Goal: Task Accomplishment & Management: Use online tool/utility

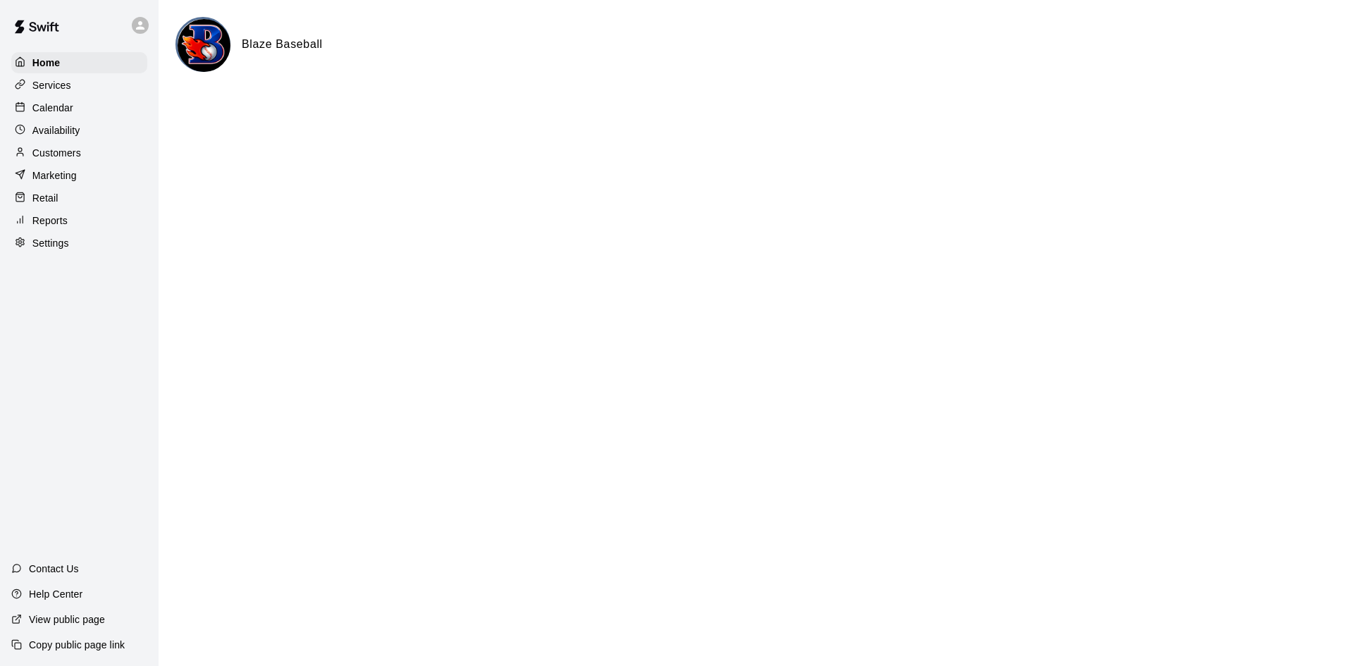
click at [85, 99] on div "Calendar" at bounding box center [79, 107] width 136 height 21
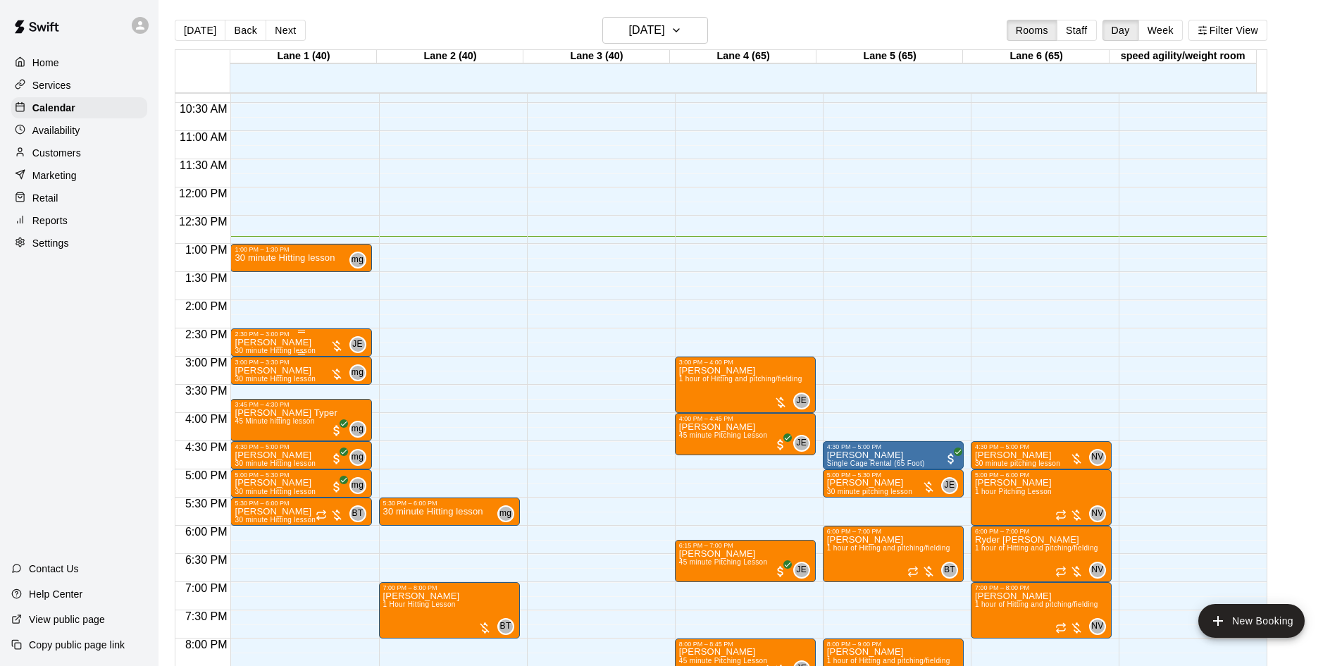
scroll to position [581, 0]
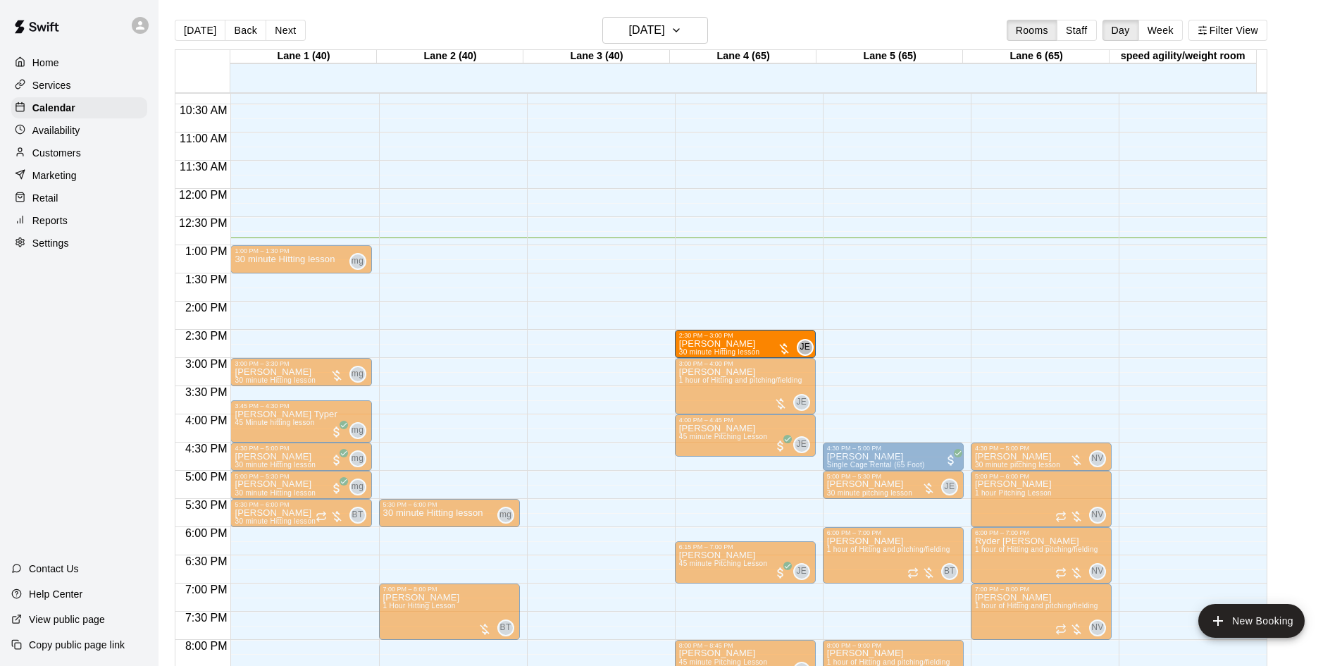
drag, startPoint x: 316, startPoint y: 342, endPoint x: 710, endPoint y: 349, distance: 393.9
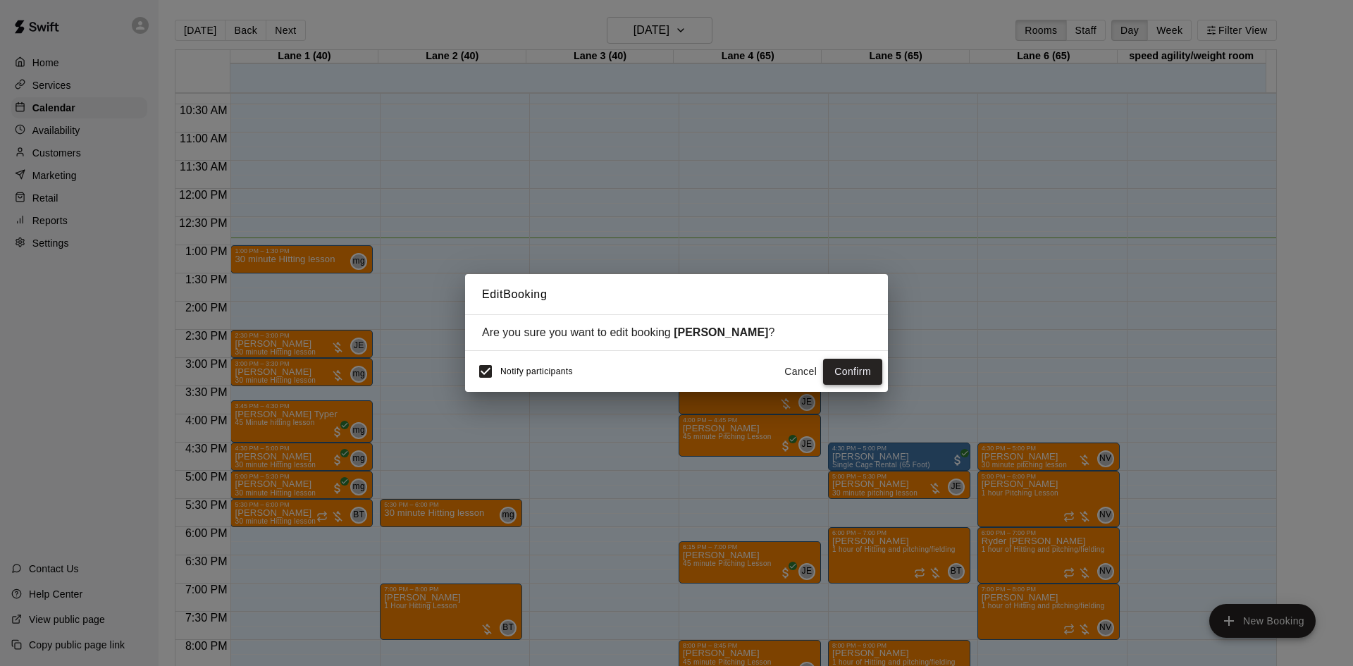
click at [871, 368] on button "Confirm" at bounding box center [852, 372] width 59 height 26
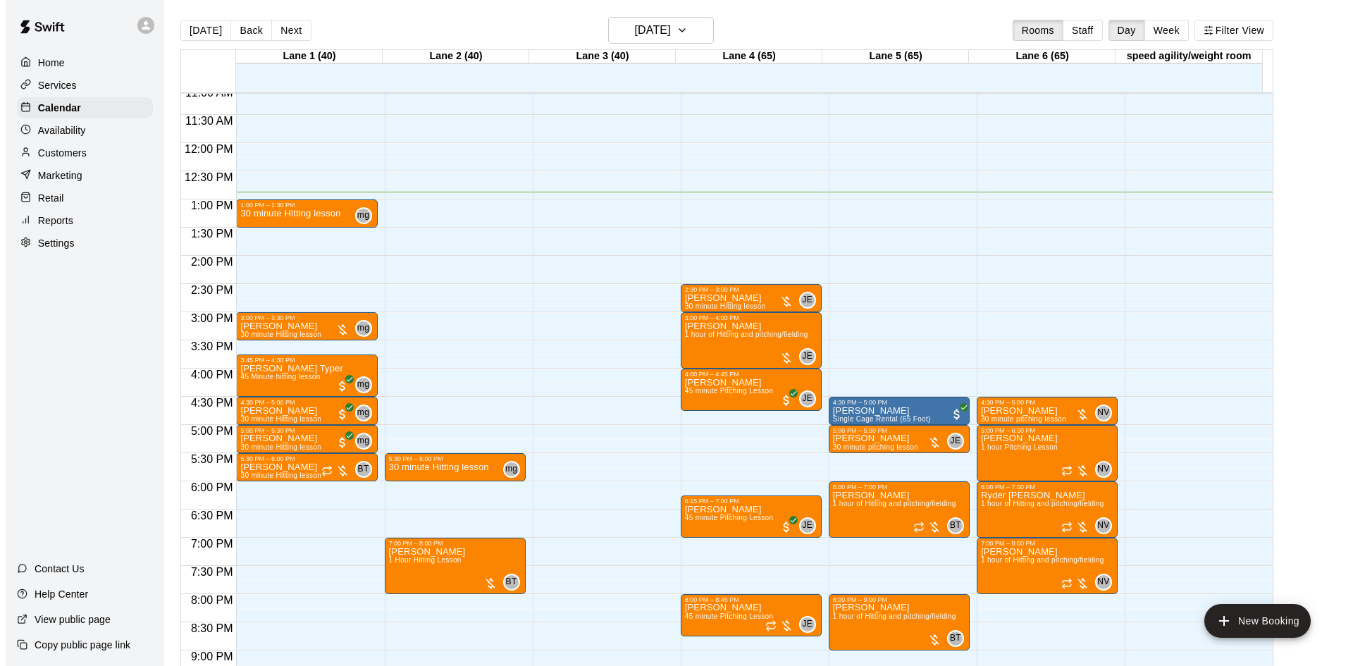
scroll to position [652, 0]
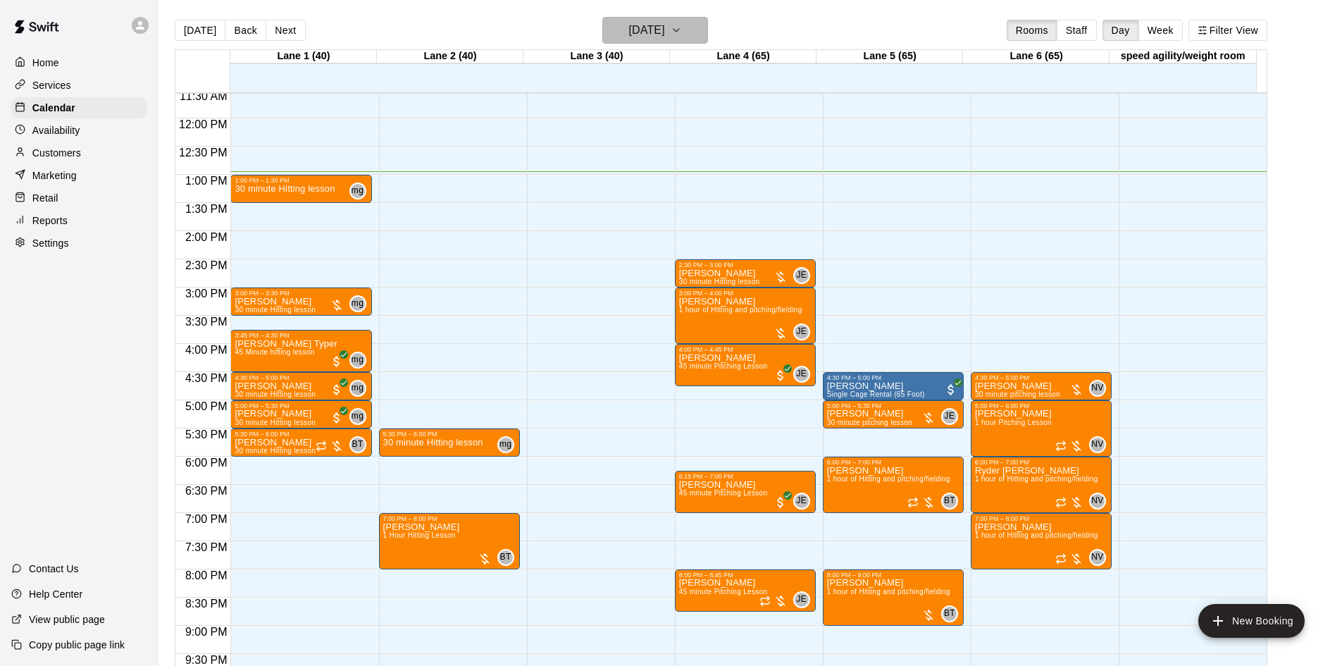
click at [639, 25] on h6 "[DATE]" at bounding box center [647, 30] width 36 height 20
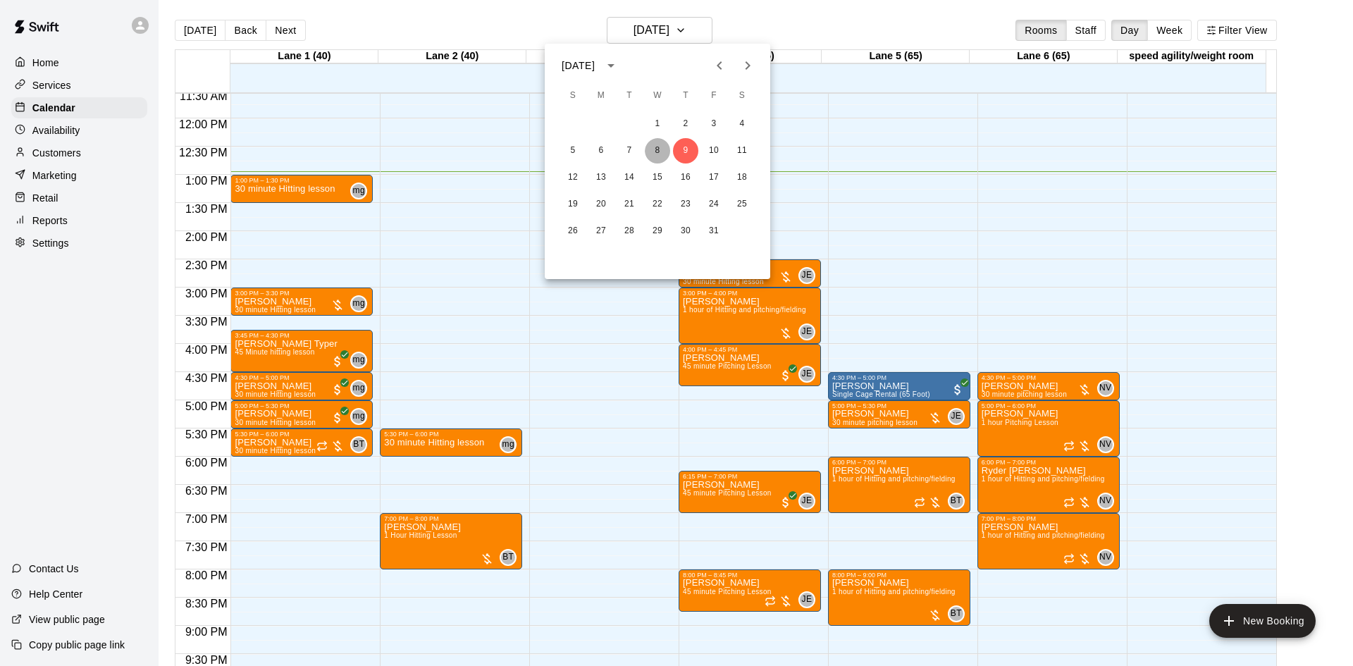
click at [659, 147] on button "8" at bounding box center [657, 150] width 25 height 25
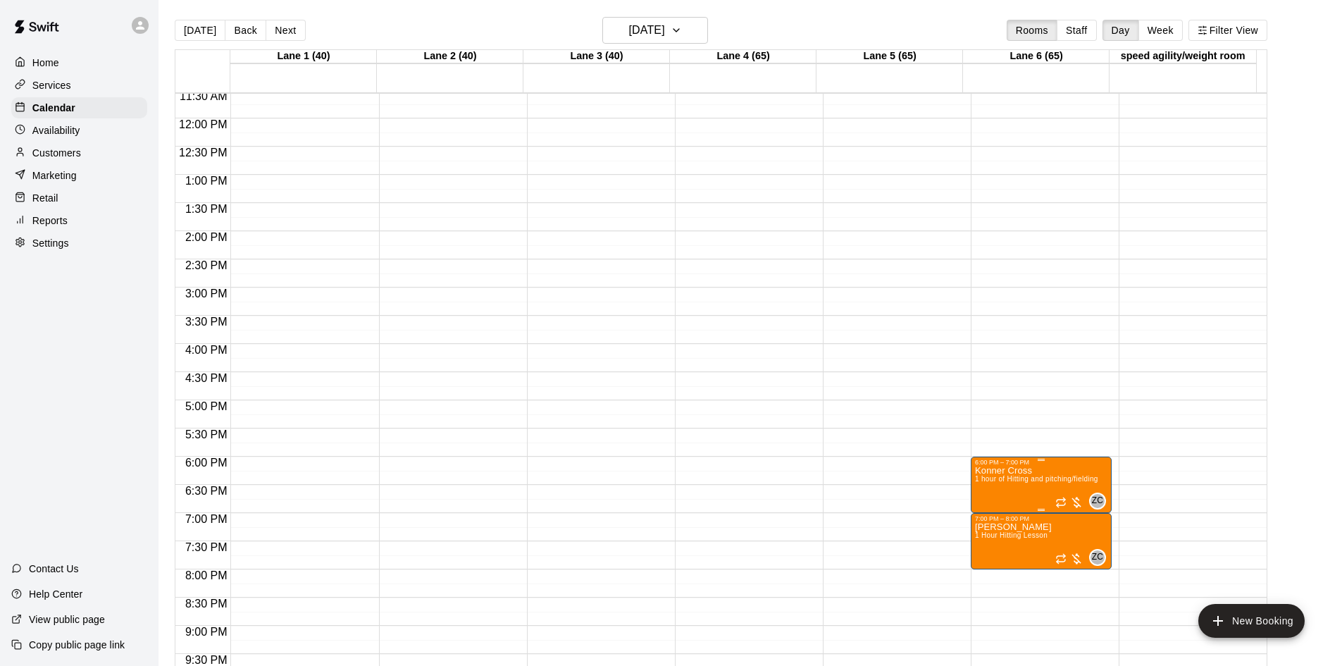
click at [1078, 501] on div at bounding box center [1069, 502] width 28 height 14
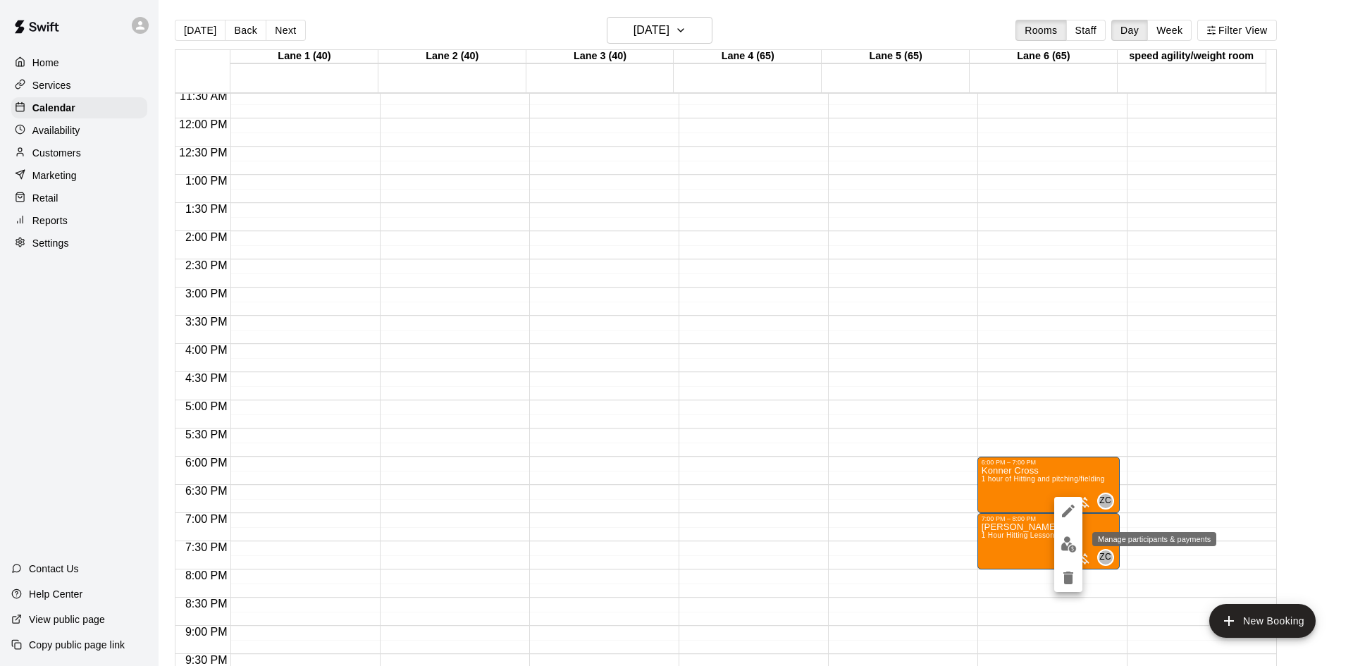
click at [1062, 543] on img "edit" at bounding box center [1068, 544] width 16 height 16
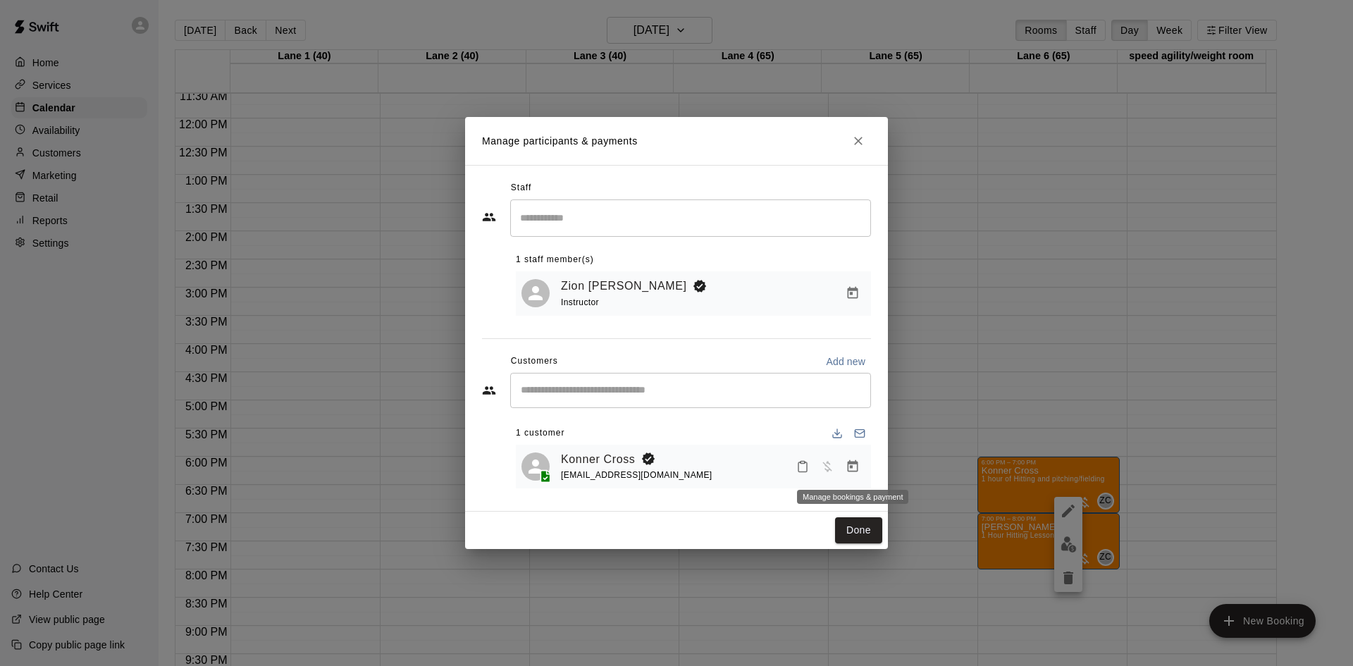
click at [857, 466] on icon "Manage bookings & payment" at bounding box center [852, 466] width 11 height 12
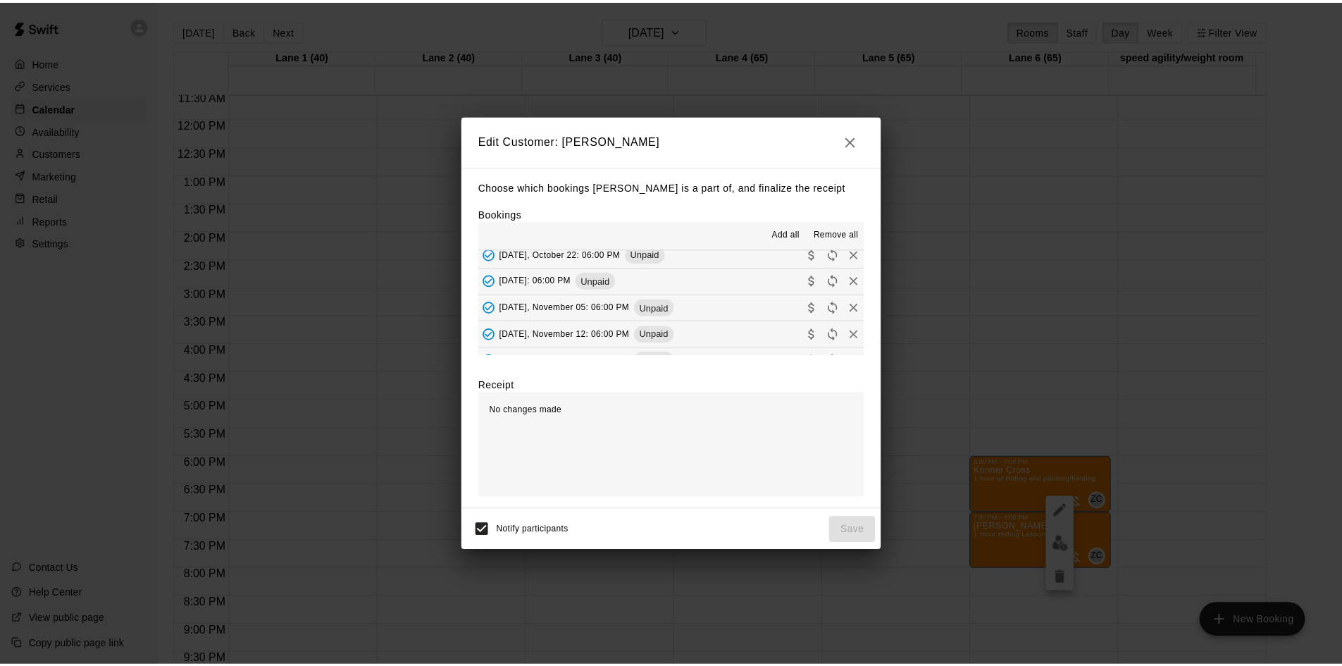
scroll to position [70, 0]
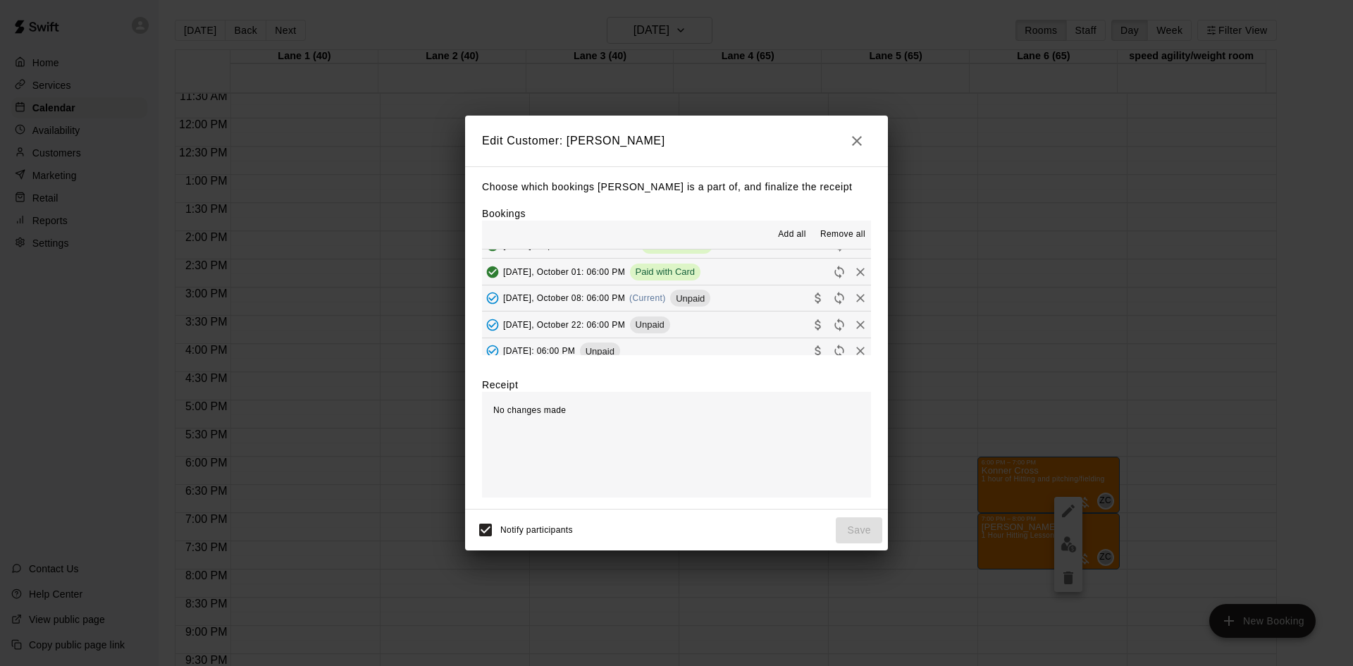
click at [766, 297] on button "[DATE], October 08: 06:00 PM (Current) Unpaid" at bounding box center [676, 298] width 389 height 26
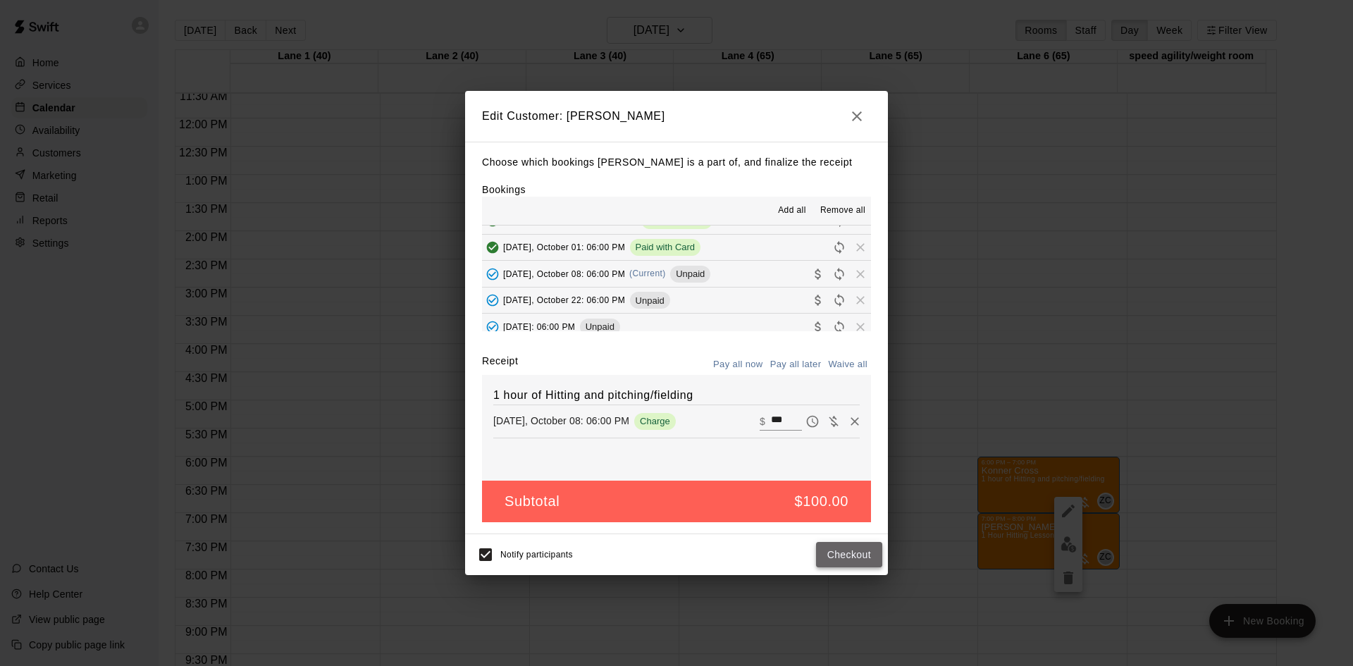
click at [847, 548] on button "Checkout" at bounding box center [849, 555] width 66 height 26
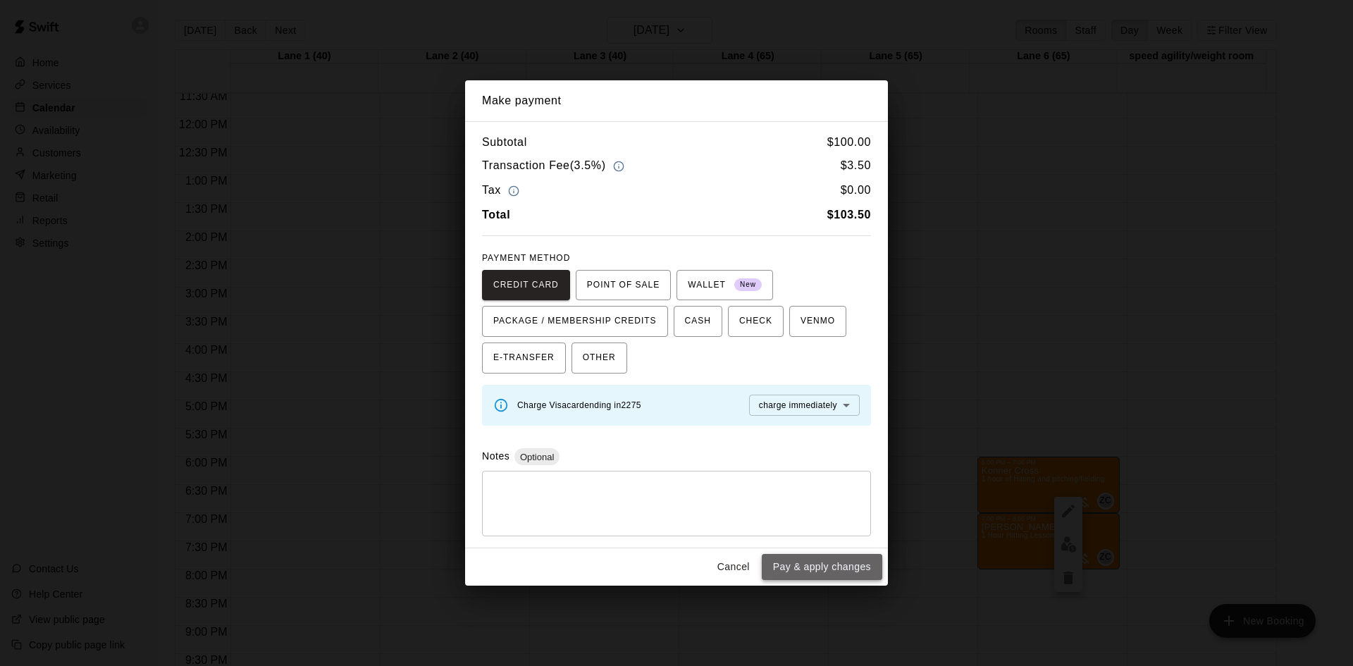
click at [834, 564] on button "Pay & apply changes" at bounding box center [822, 567] width 120 height 26
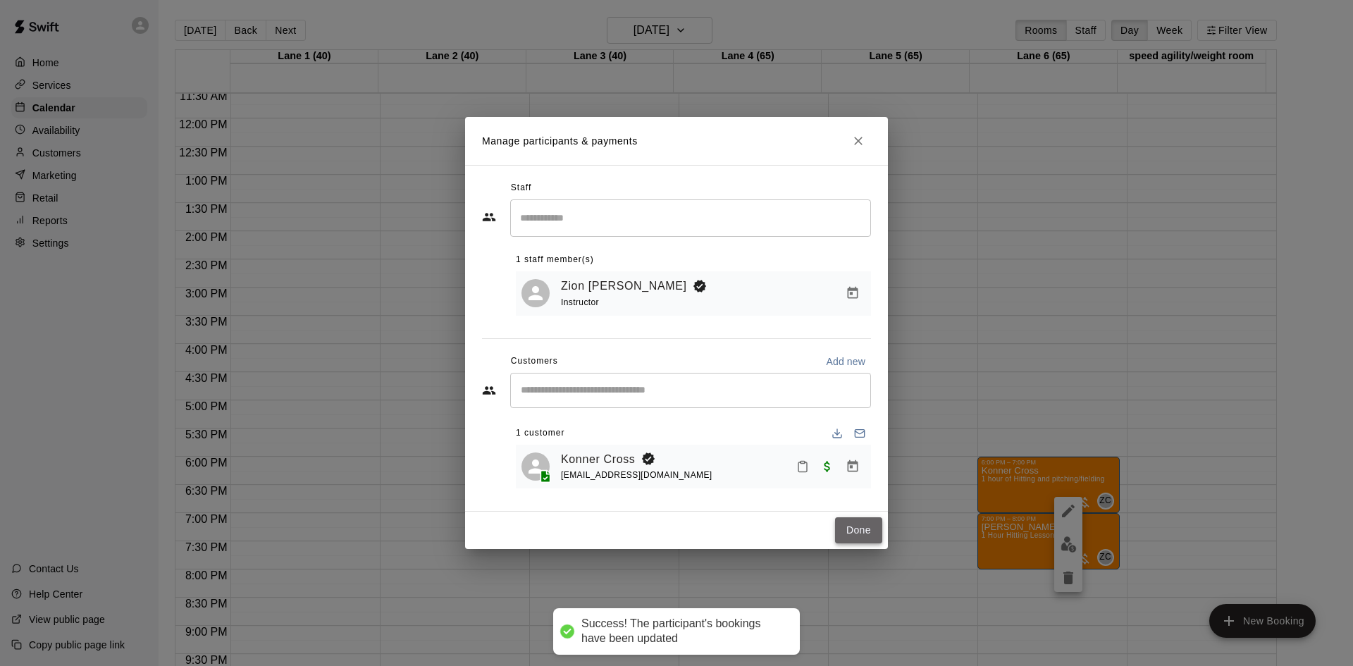
click at [857, 532] on button "Done" at bounding box center [858, 530] width 47 height 26
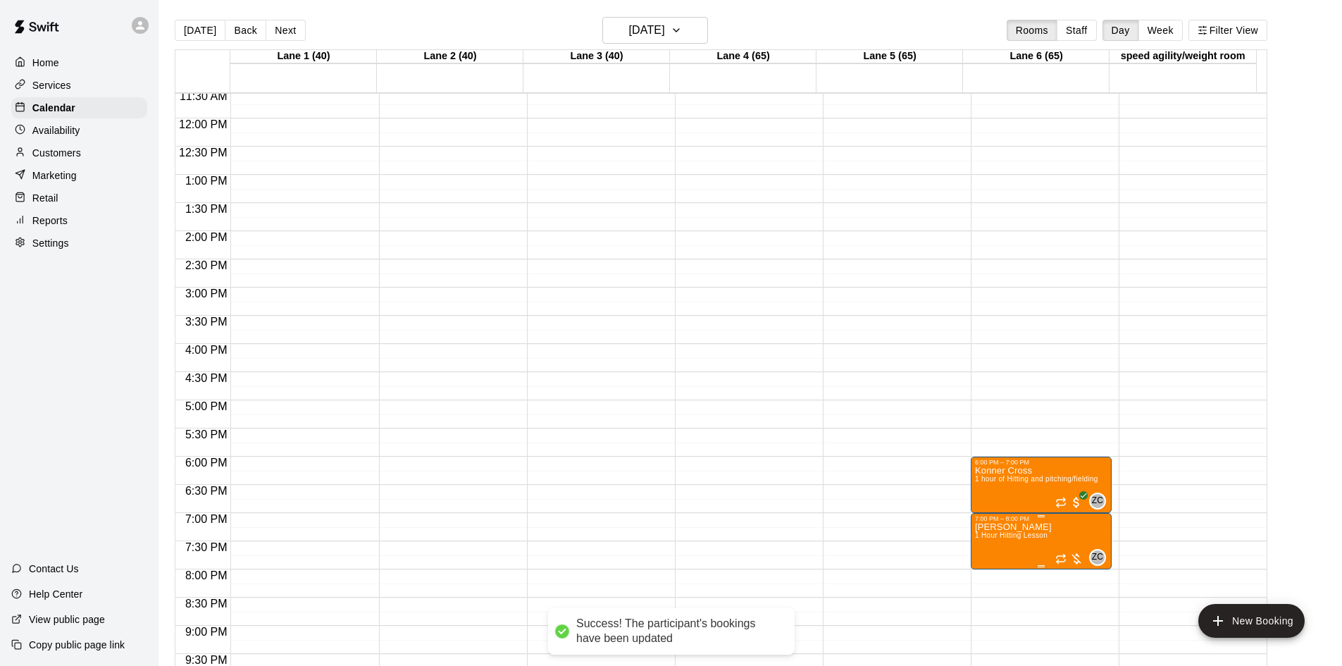
click at [1075, 564] on div at bounding box center [1069, 559] width 28 height 14
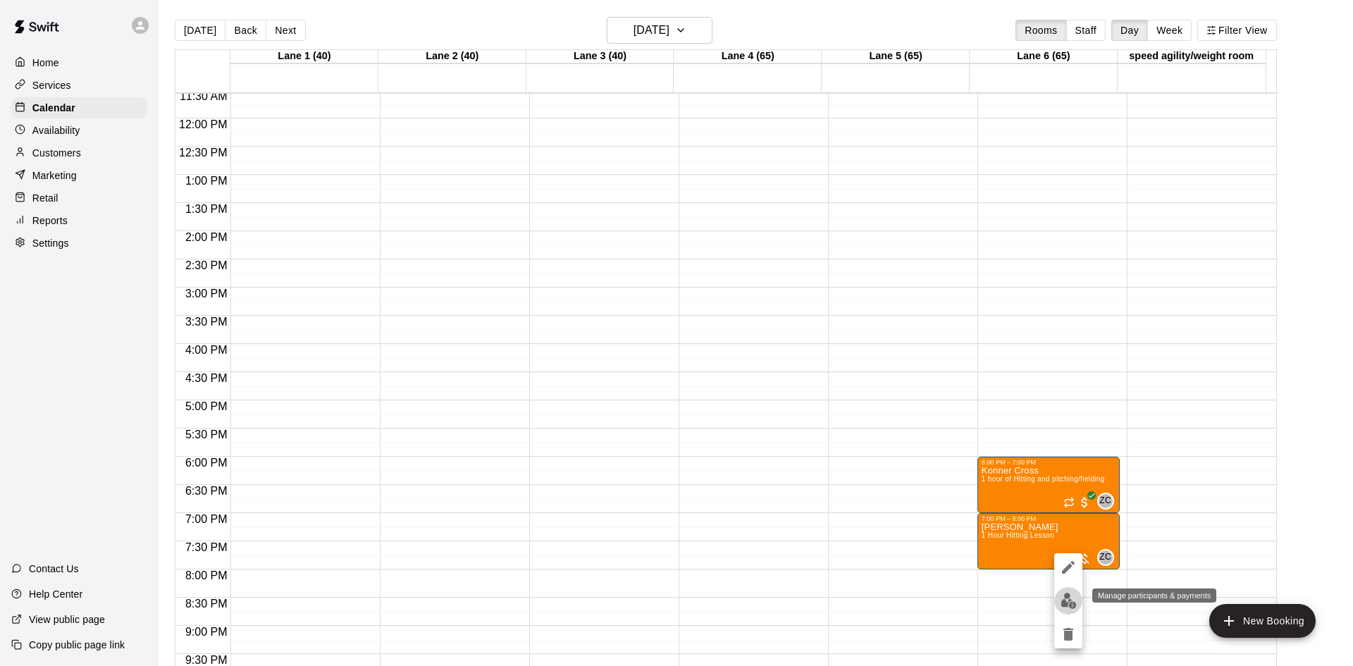
click at [1061, 598] on img "edit" at bounding box center [1068, 600] width 16 height 16
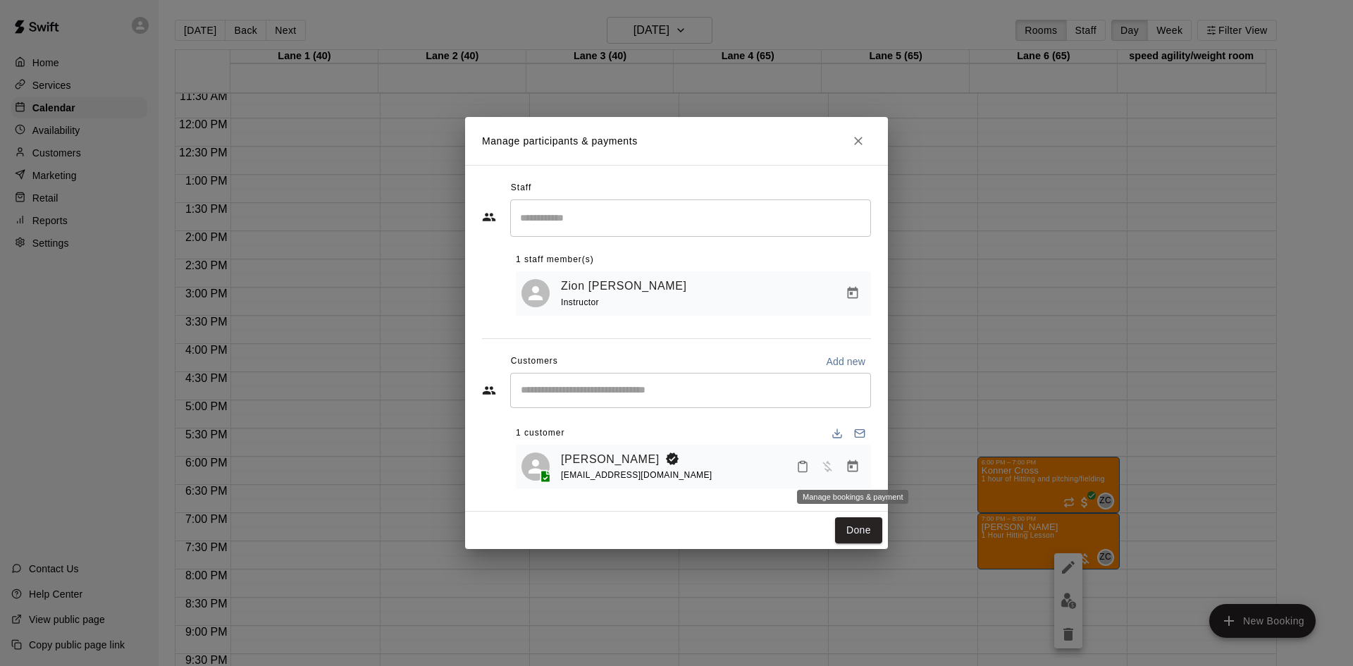
click at [858, 471] on icon "Manage bookings & payment" at bounding box center [852, 466] width 14 height 14
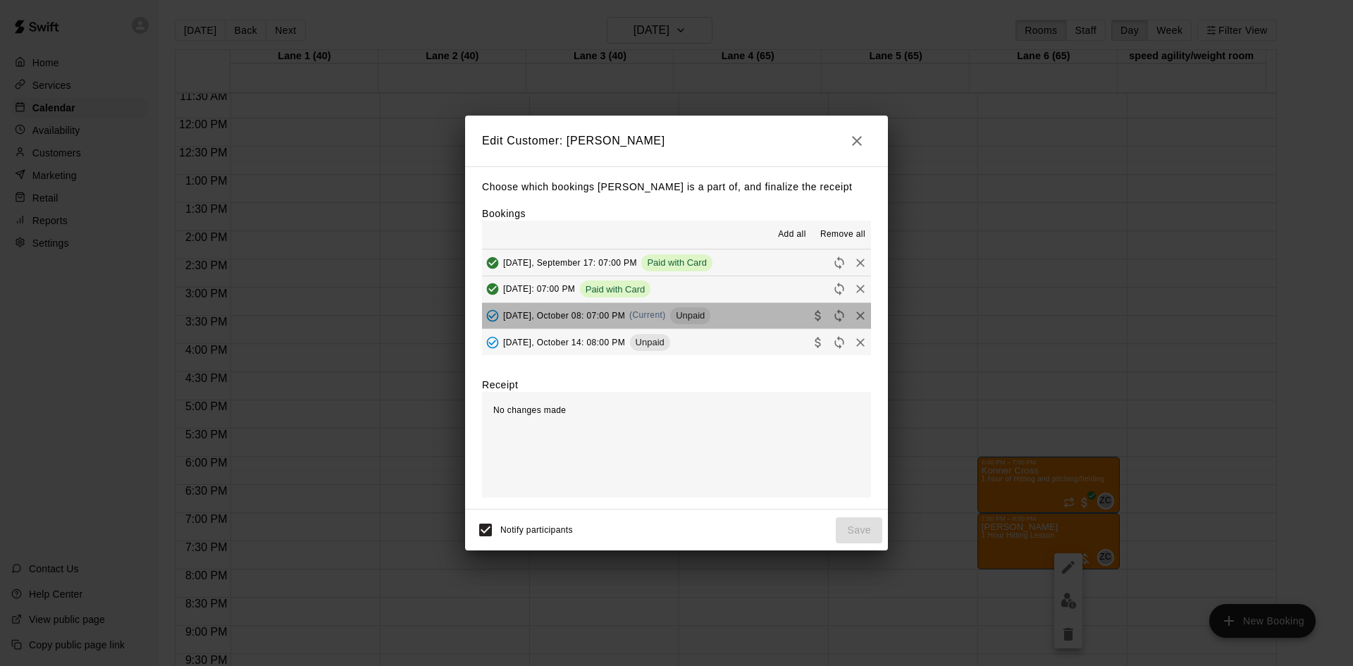
click at [762, 318] on button "[DATE], October 08: 07:00 PM (Current) Unpaid" at bounding box center [676, 316] width 389 height 26
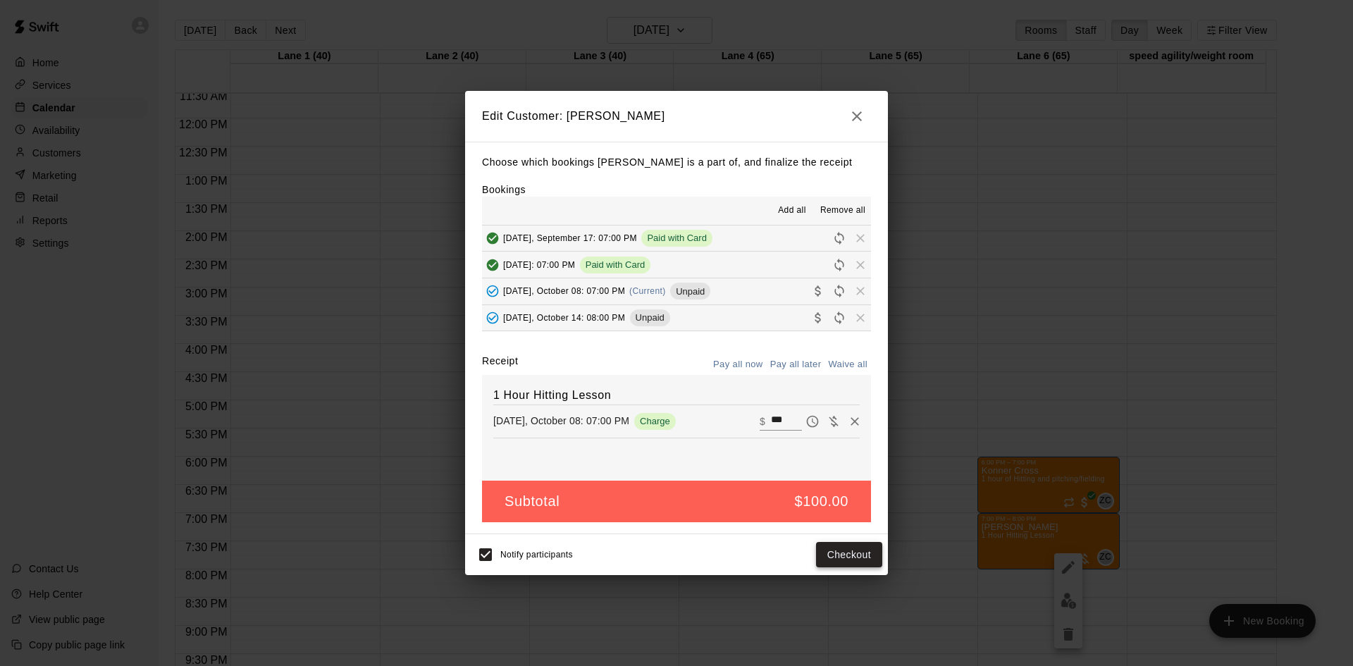
click at [861, 546] on button "Checkout" at bounding box center [849, 555] width 66 height 26
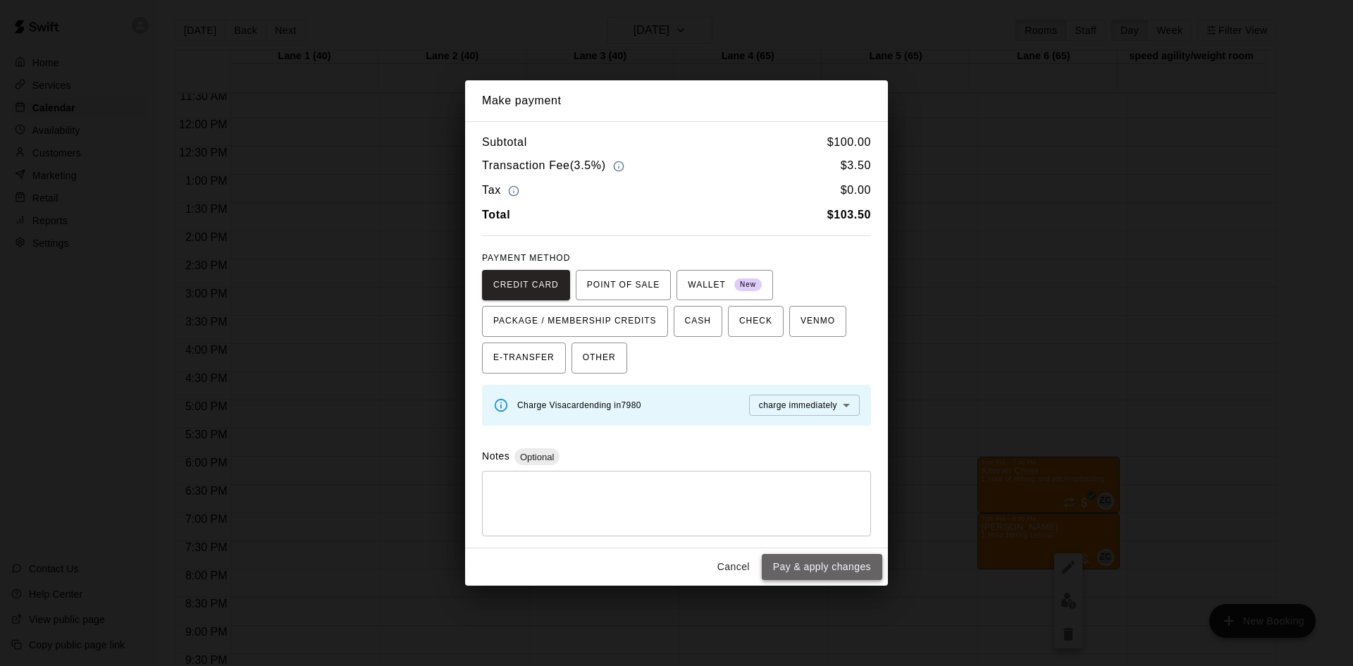
click at [822, 561] on button "Pay & apply changes" at bounding box center [822, 567] width 120 height 26
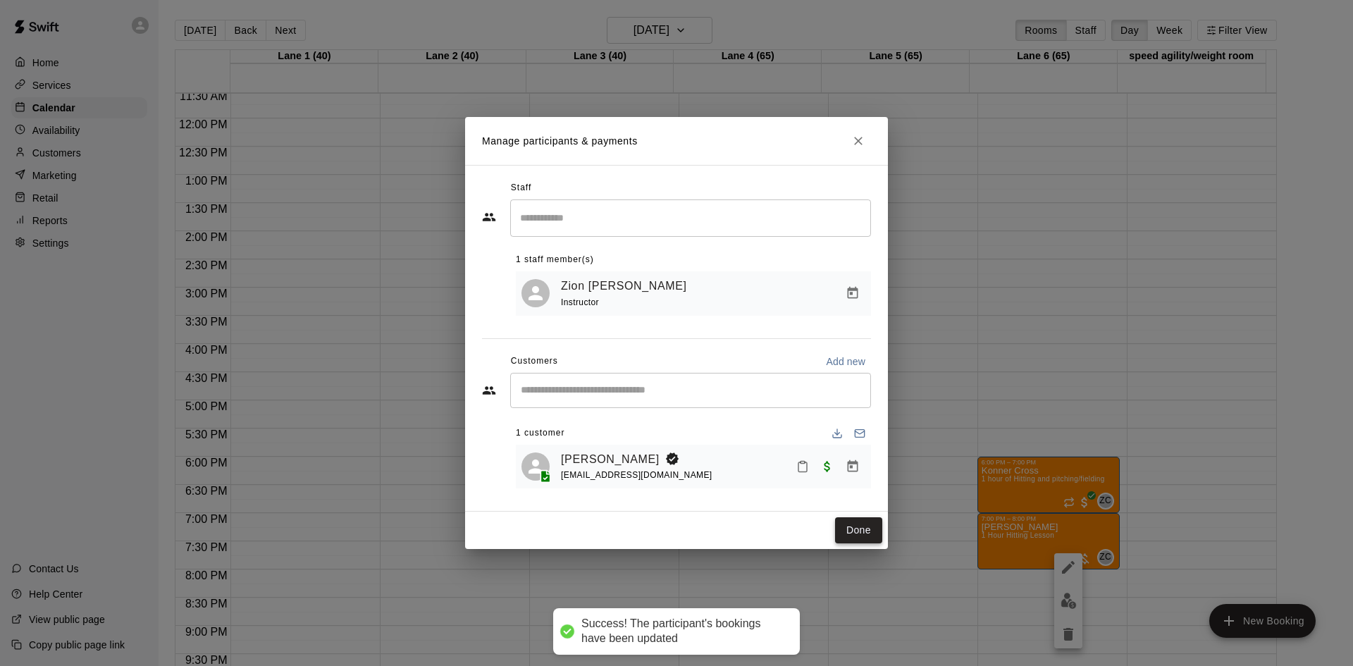
click at [852, 535] on button "Done" at bounding box center [858, 530] width 47 height 26
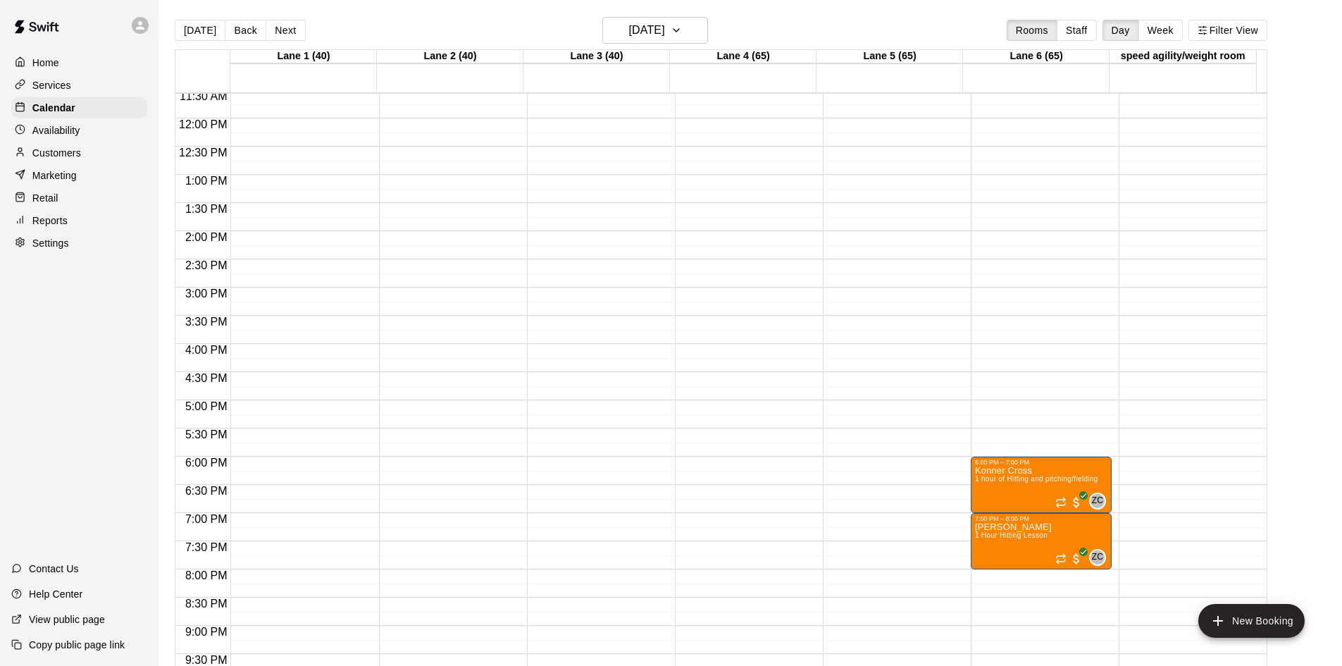
click at [70, 222] on div "Reports" at bounding box center [79, 220] width 136 height 21
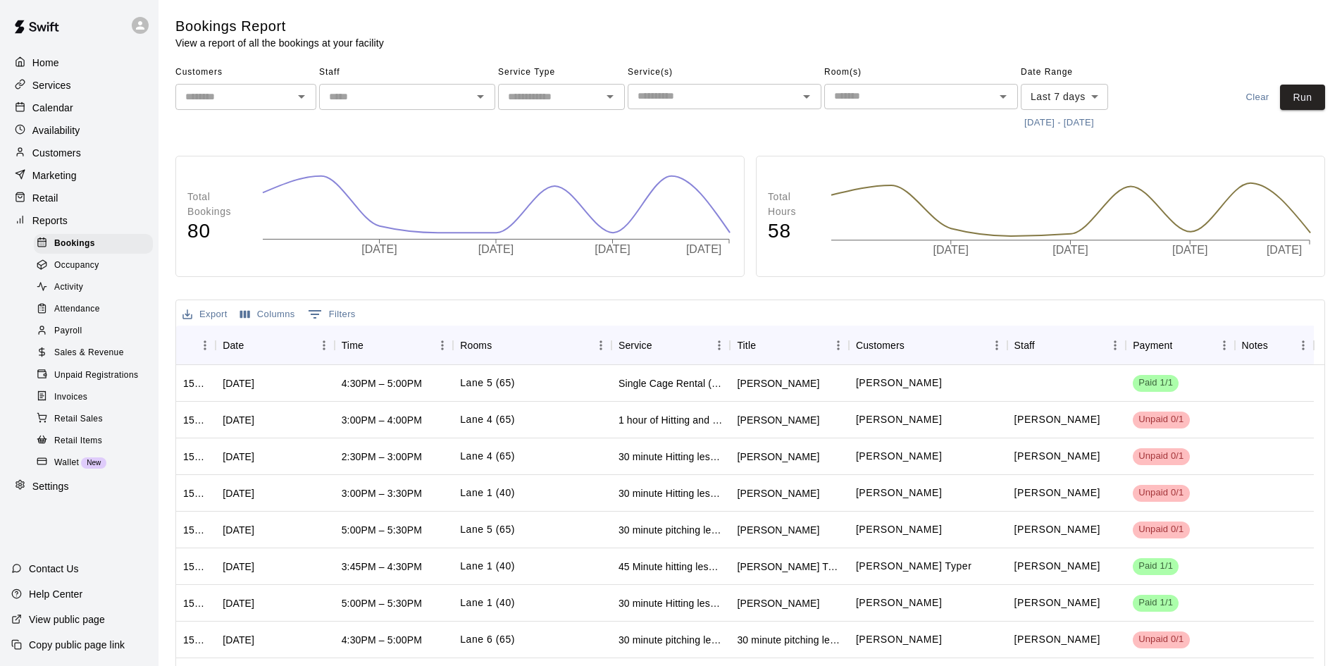
click at [85, 334] on div "Payroll" at bounding box center [93, 331] width 119 height 20
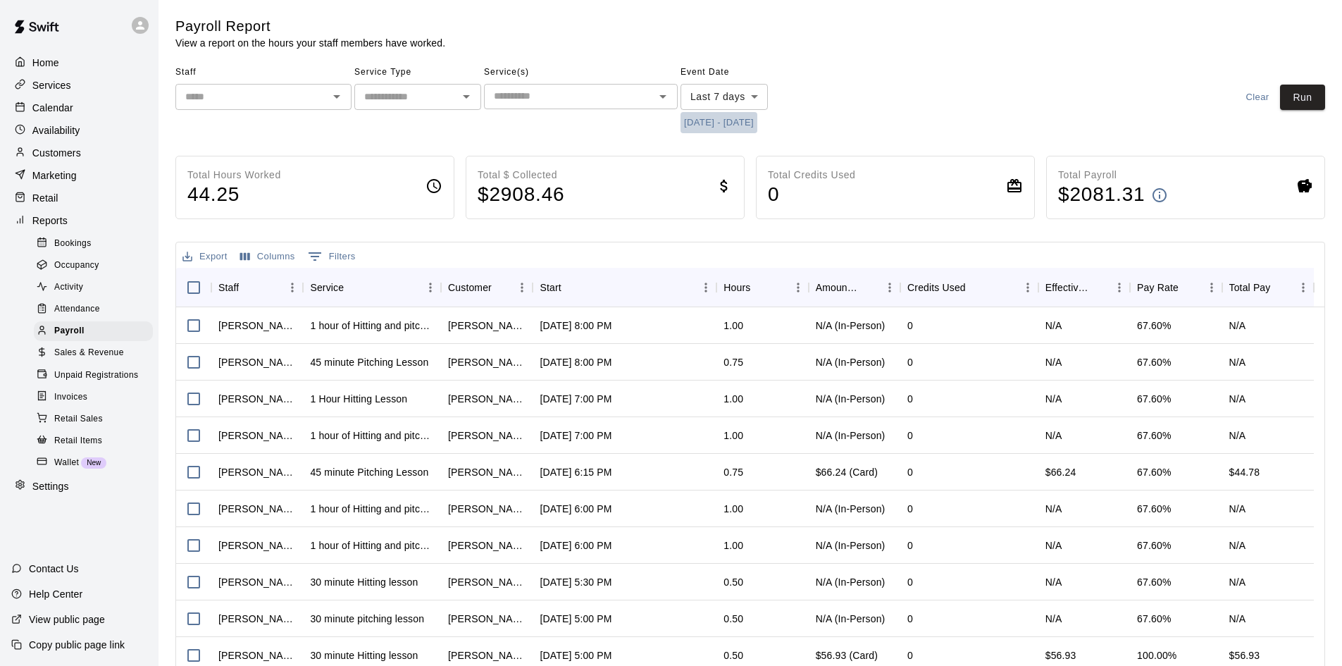
click at [745, 121] on button "[DATE] - [DATE]" at bounding box center [719, 123] width 77 height 22
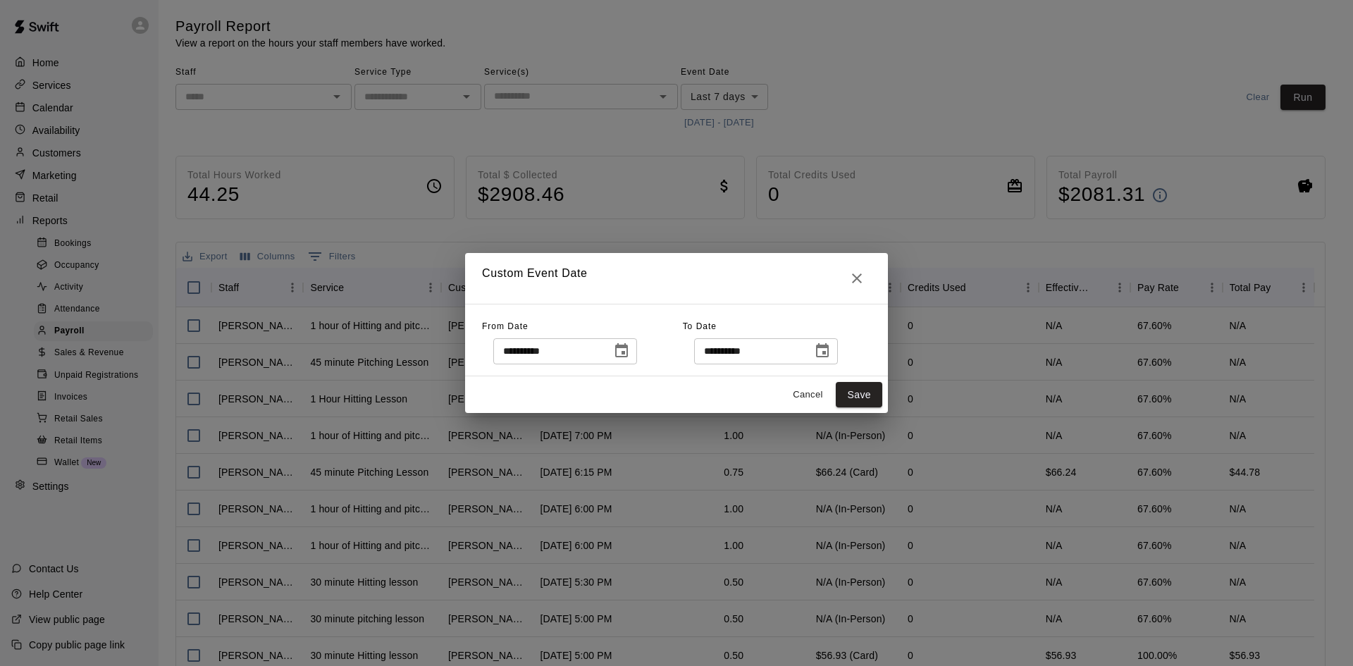
click at [628, 353] on icon "Choose date, selected date is Oct 2, 2025" at bounding box center [621, 350] width 13 height 14
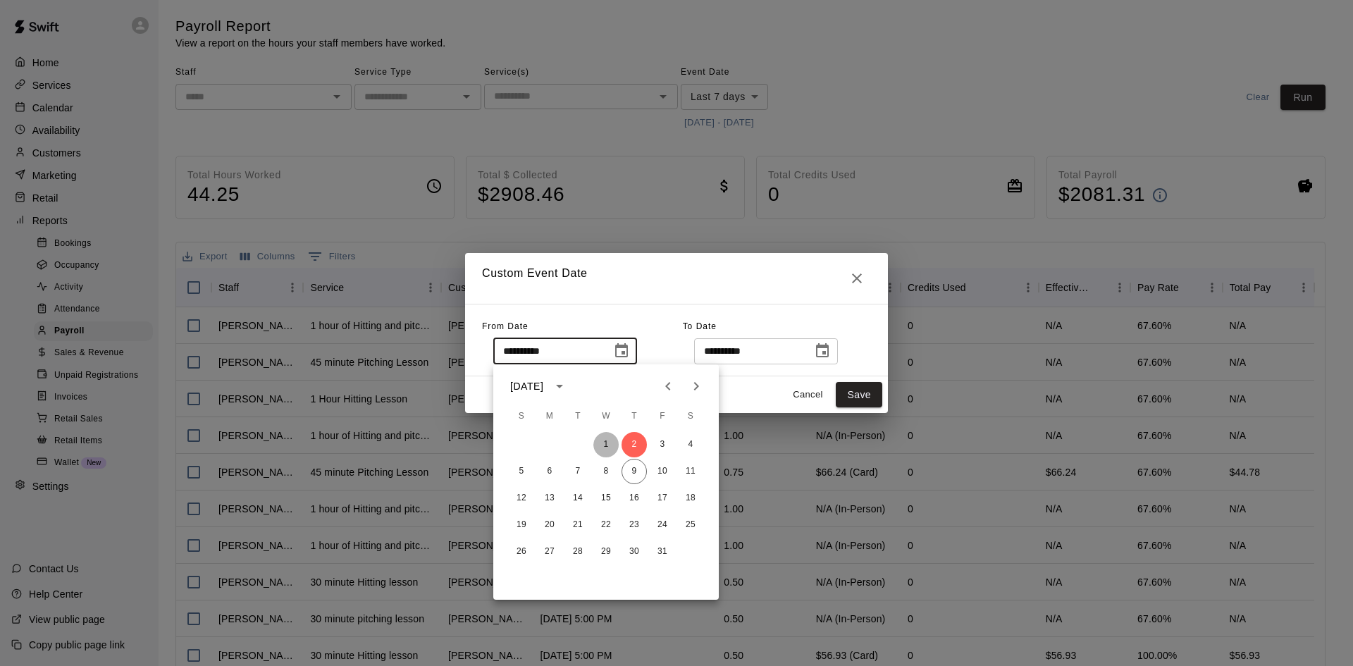
click at [604, 438] on button "1" at bounding box center [605, 444] width 25 height 25
type input "**********"
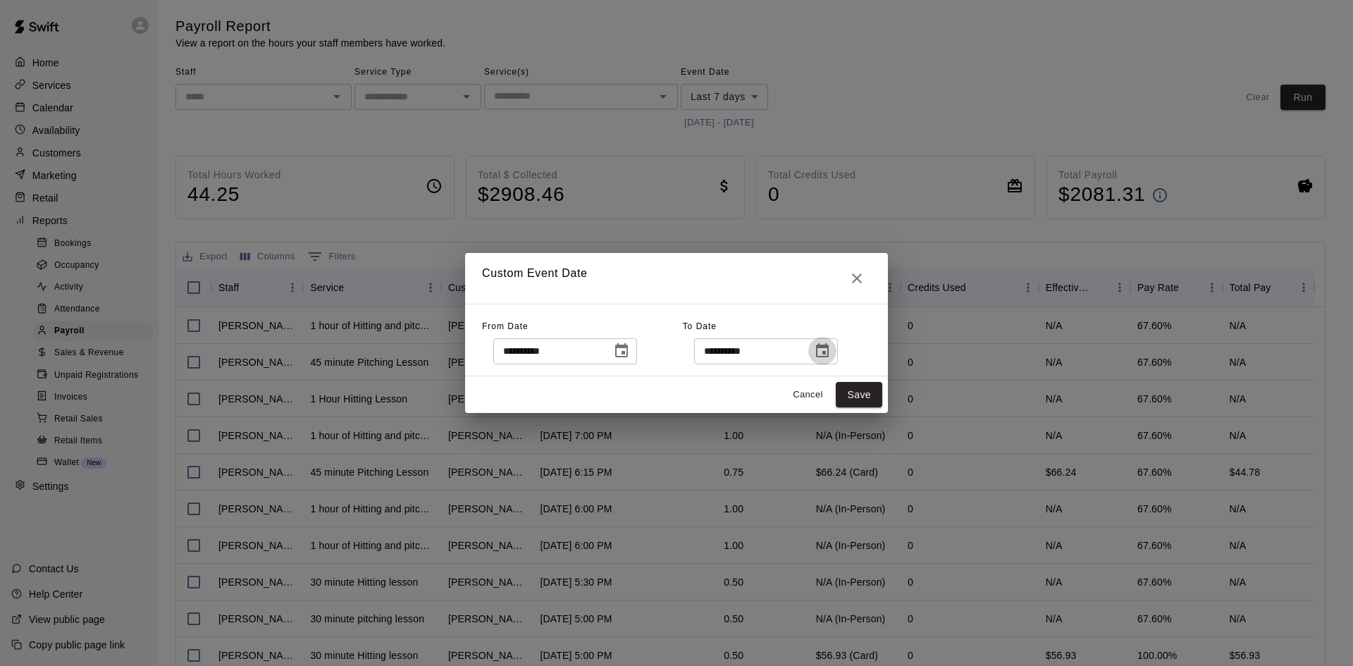
click at [828, 349] on icon "Choose date, selected date is Oct 9, 2025" at bounding box center [822, 350] width 13 height 14
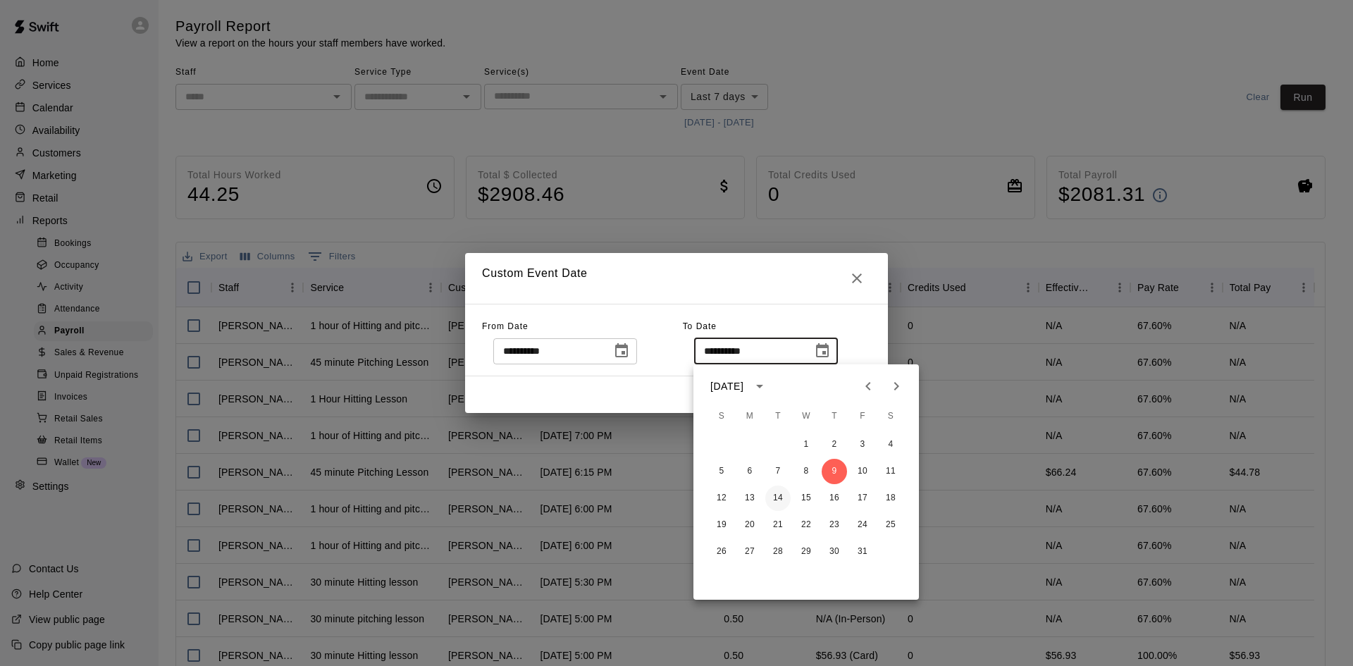
click at [779, 495] on button "14" at bounding box center [777, 497] width 25 height 25
type input "**********"
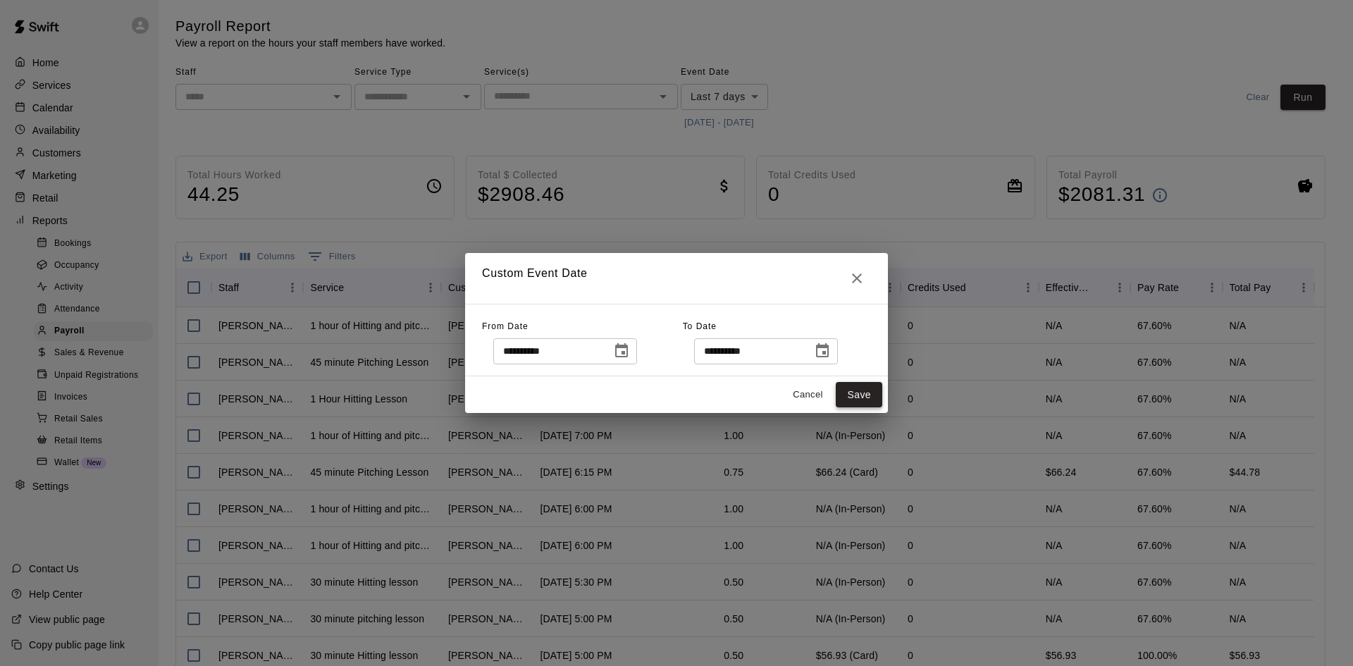
click at [855, 387] on button "Save" at bounding box center [859, 395] width 46 height 26
type input "******"
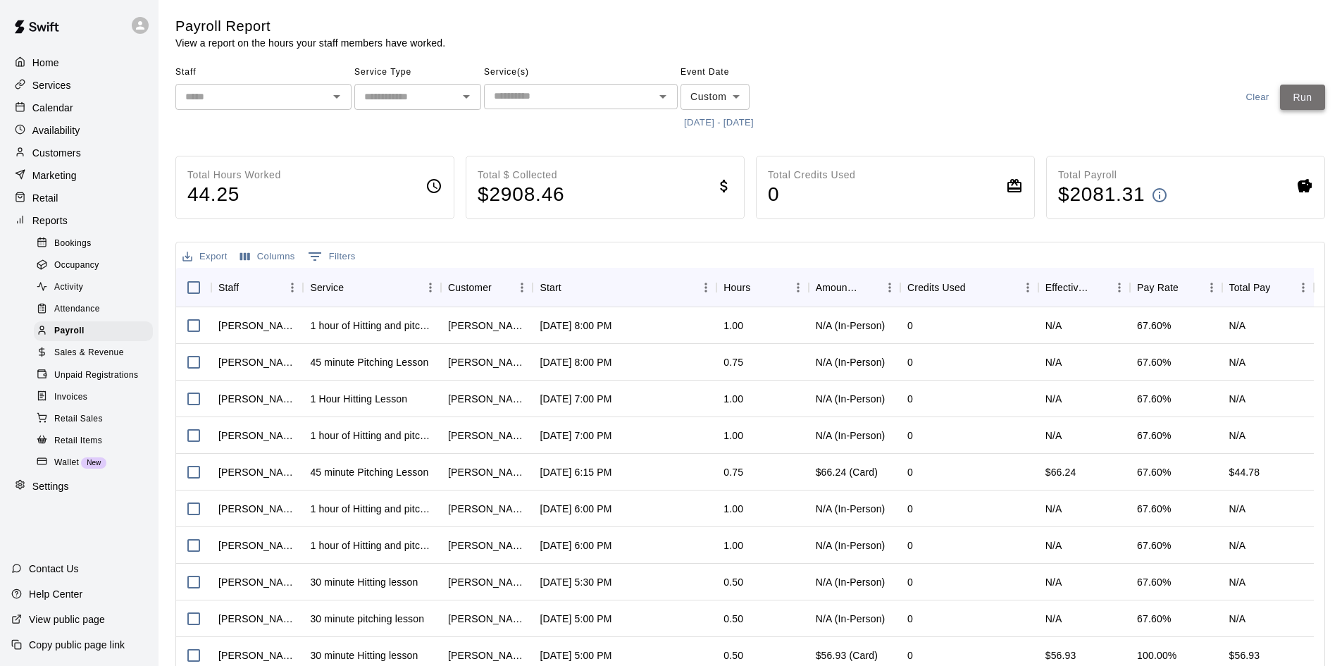
click at [1300, 85] on button "Run" at bounding box center [1302, 98] width 45 height 26
click at [736, 125] on button "[DATE] - [DATE]" at bounding box center [719, 123] width 77 height 22
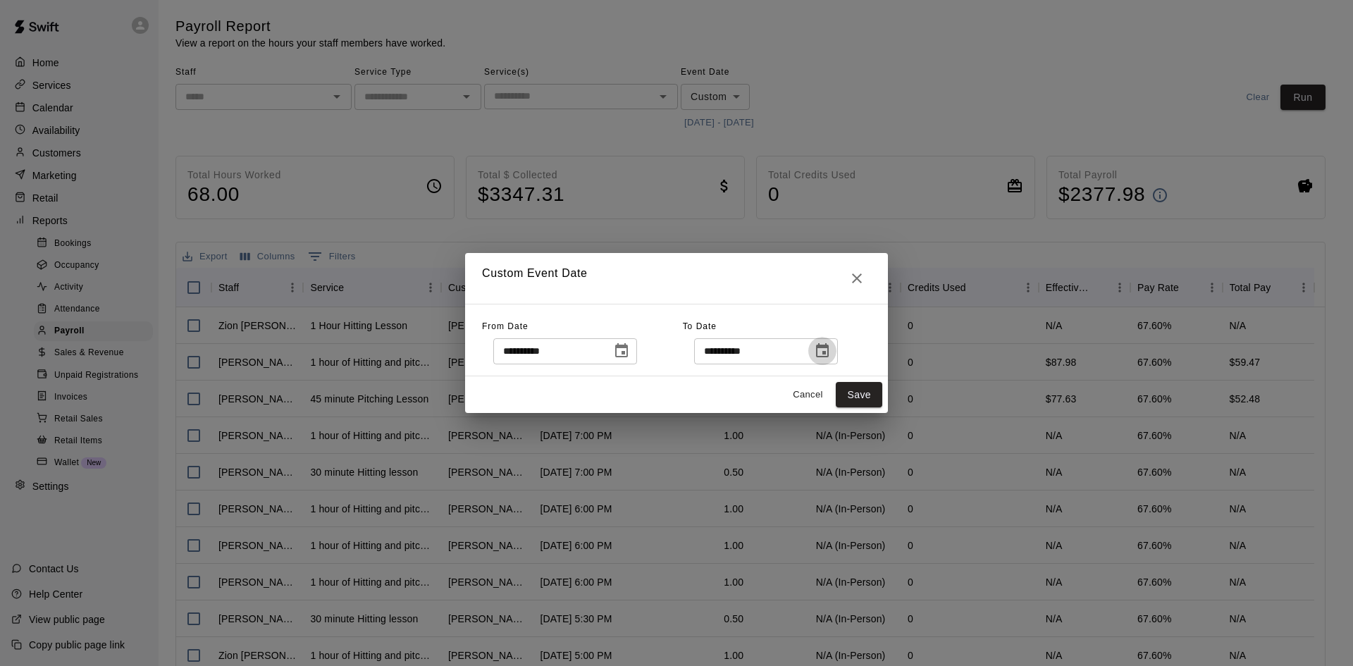
click at [831, 349] on icon "Choose date, selected date is Oct 14, 2025" at bounding box center [822, 350] width 17 height 17
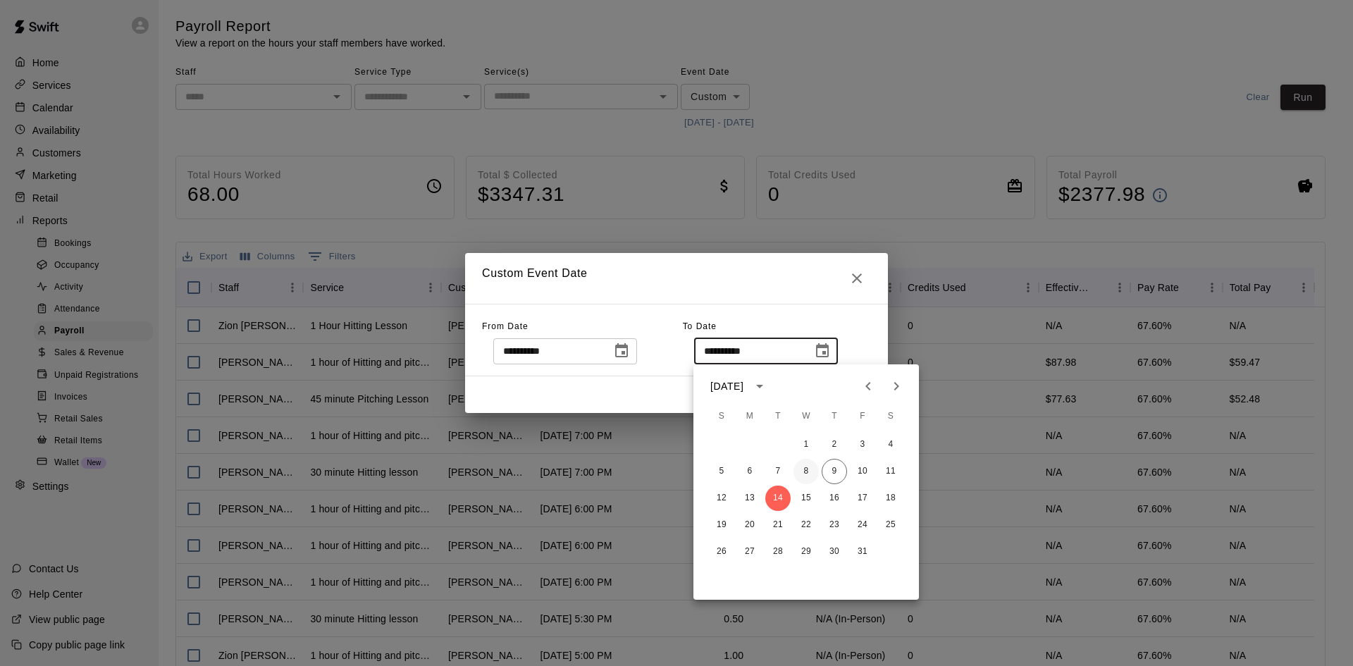
click at [808, 470] on button "8" at bounding box center [805, 471] width 25 height 25
type input "**********"
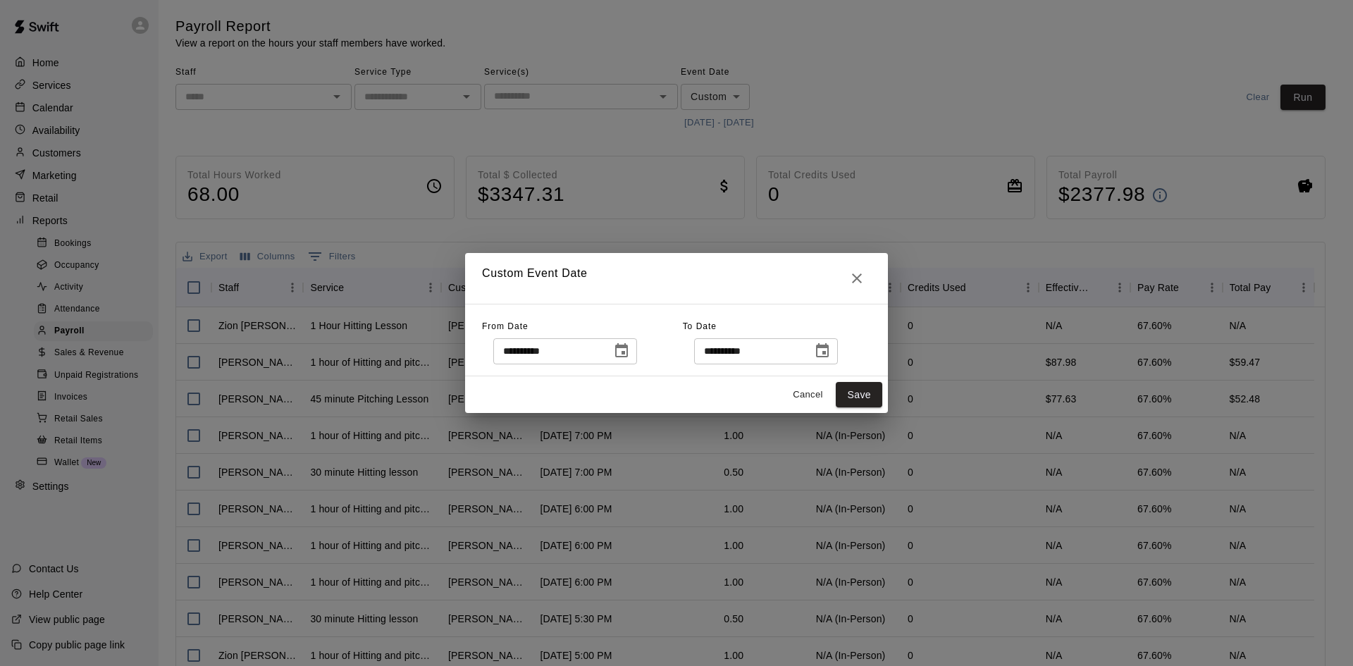
click at [876, 380] on div "Cancel Save" at bounding box center [676, 394] width 423 height 37
click at [862, 400] on button "Save" at bounding box center [859, 395] width 46 height 26
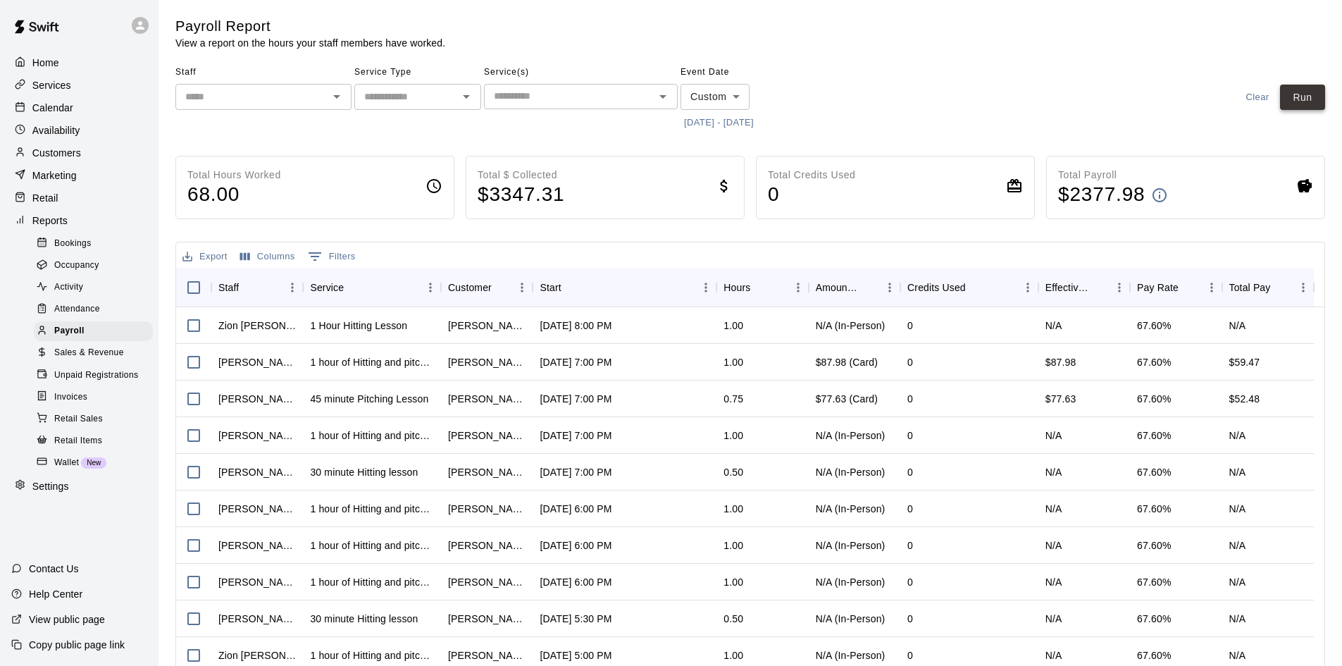
click at [1304, 101] on button "Run" at bounding box center [1302, 98] width 45 height 26
click at [269, 101] on input "text" at bounding box center [252, 97] width 144 height 18
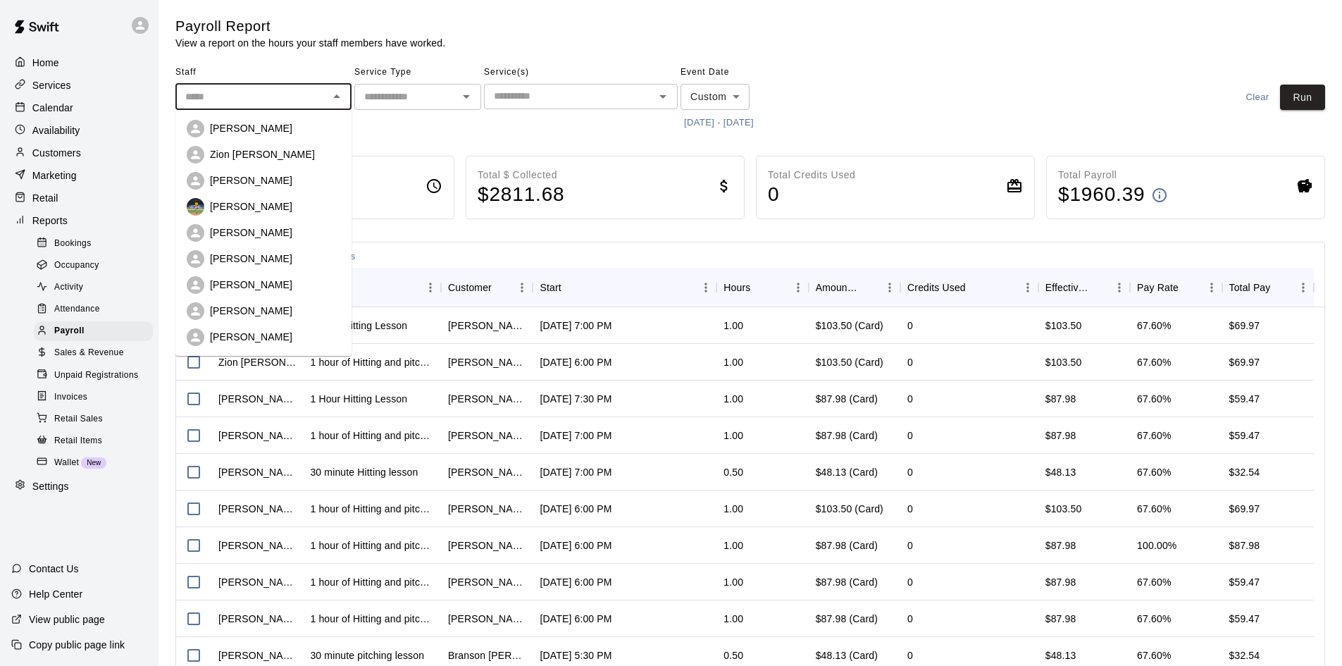
click at [282, 325] on li "[PERSON_NAME]" at bounding box center [263, 337] width 176 height 26
type input "**********"
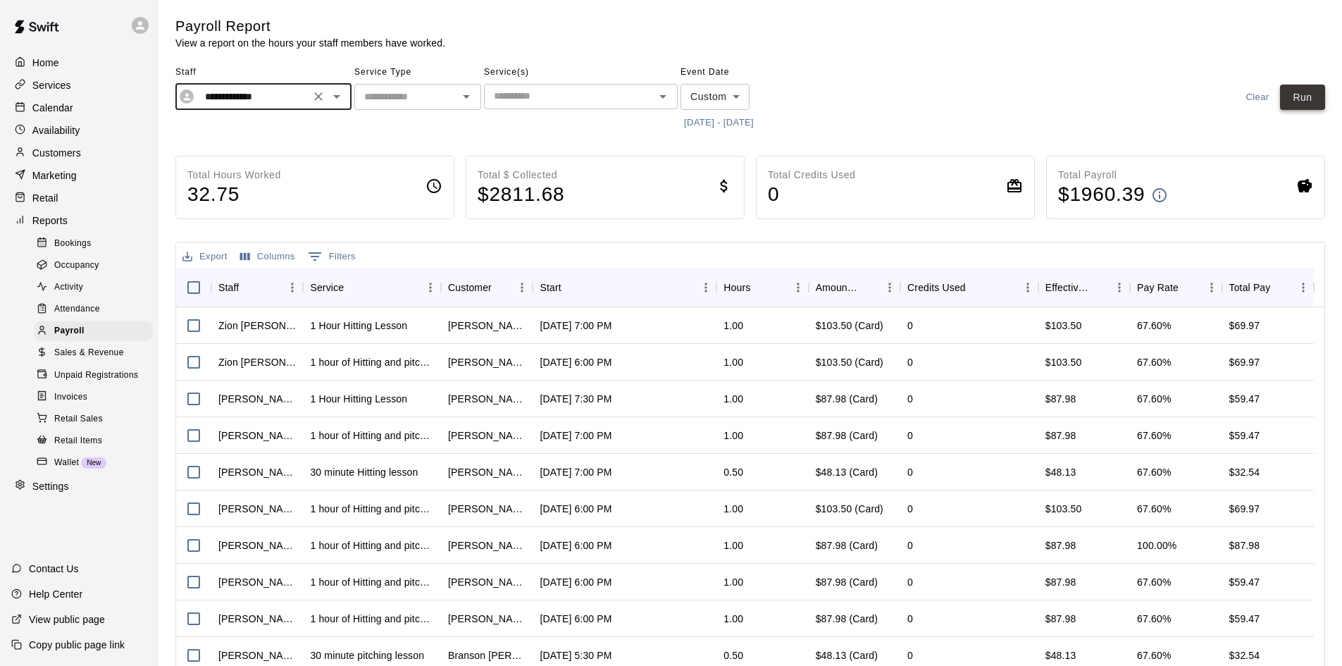
click at [1324, 94] on button "Run" at bounding box center [1302, 98] width 45 height 26
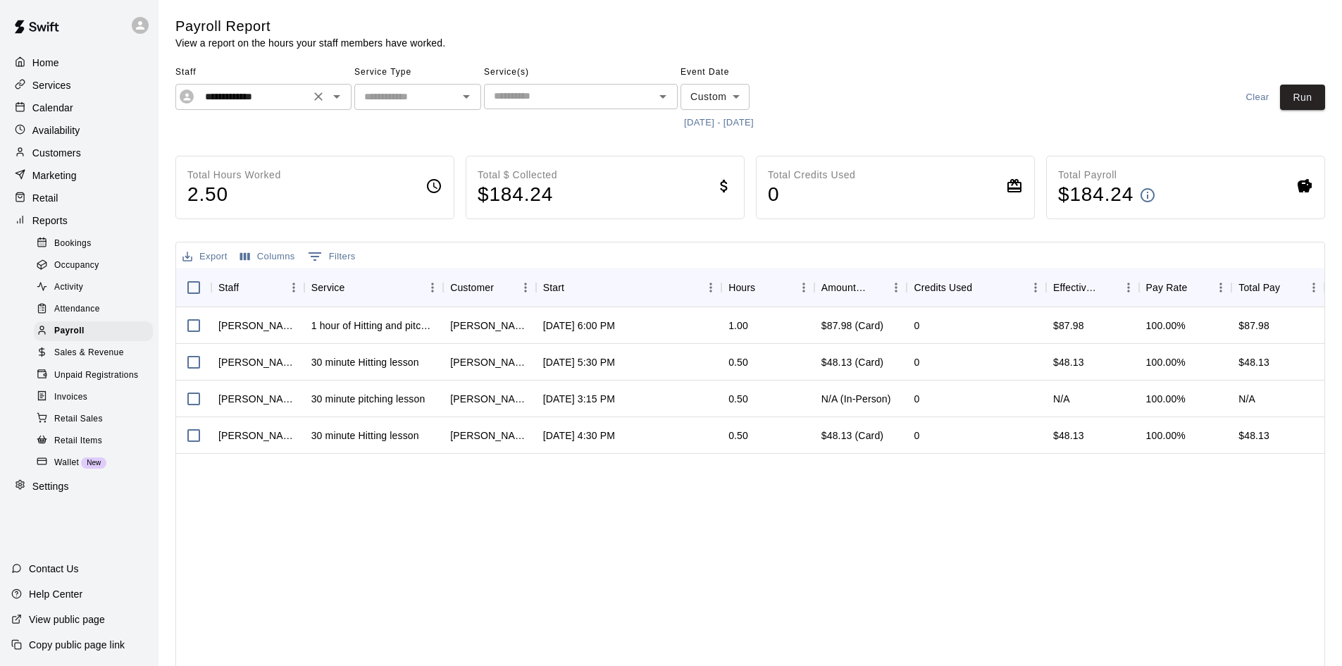
click at [319, 86] on div "**********" at bounding box center [263, 97] width 176 height 26
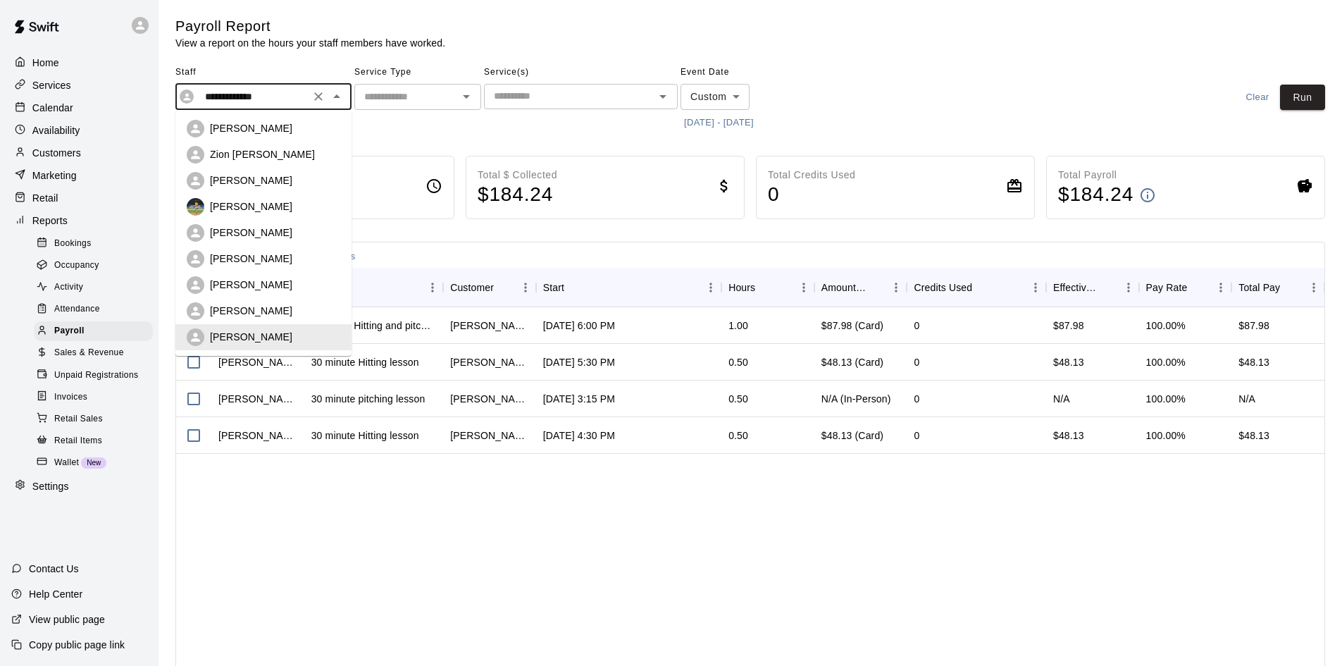
click at [322, 97] on icon "Clear" at bounding box center [318, 96] width 14 height 14
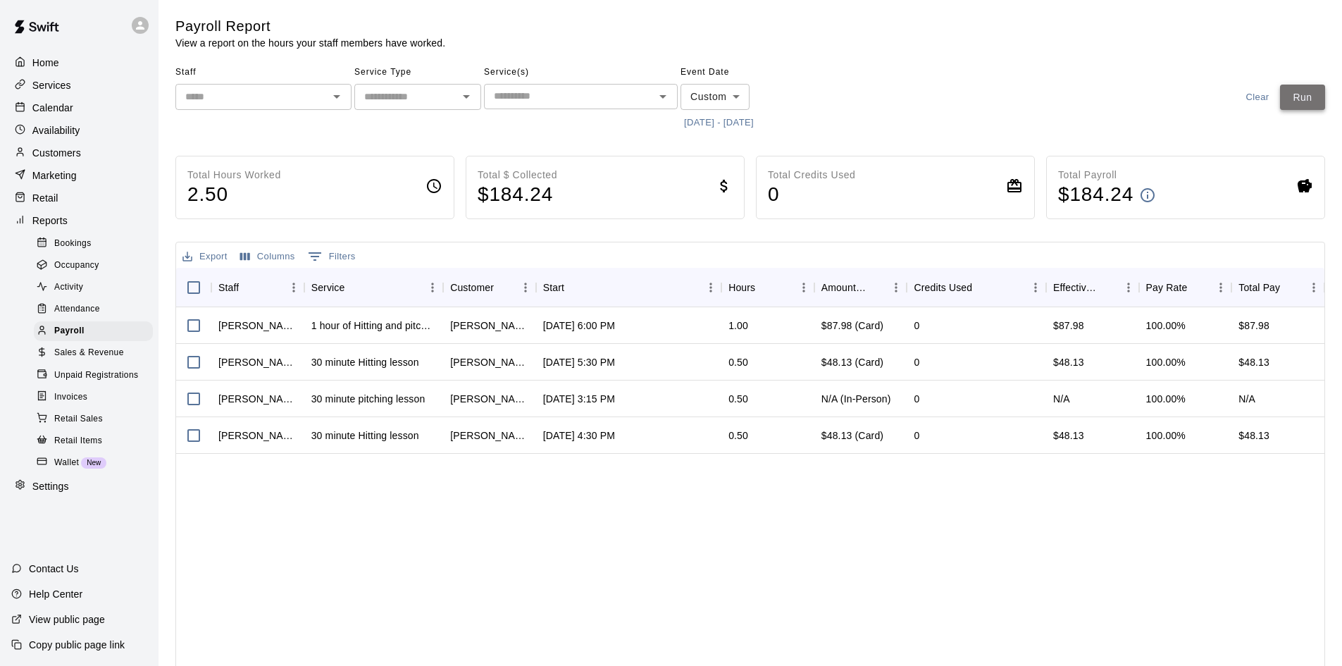
click at [1293, 92] on button "Run" at bounding box center [1302, 98] width 45 height 26
